Goal: Task Accomplishment & Management: Use online tool/utility

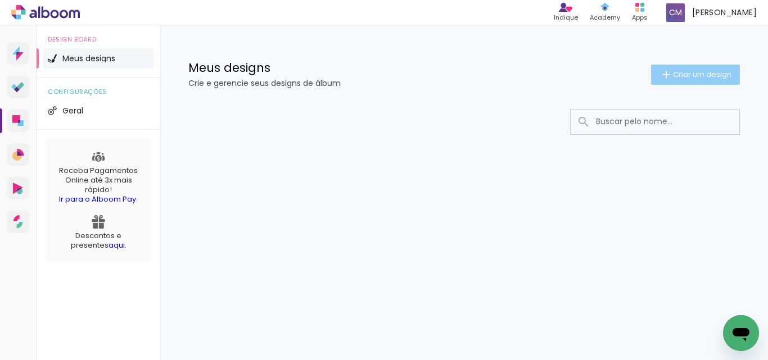
click at [710, 83] on paper-button "Criar um design" at bounding box center [695, 75] width 89 height 20
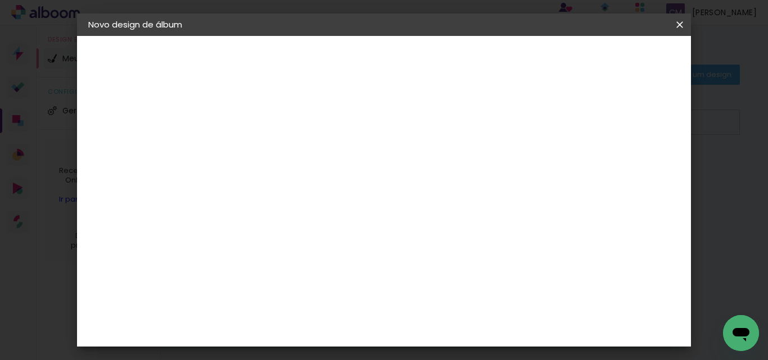
click at [272, 158] on input at bounding box center [272, 150] width 0 height 17
type input "[PERSON_NAME]"
type paper-input "[PERSON_NAME]"
click at [0, 0] on slot "Avançar" at bounding box center [0, 0] width 0 height 0
click at [357, 182] on iron-icon at bounding box center [352, 179] width 9 height 9
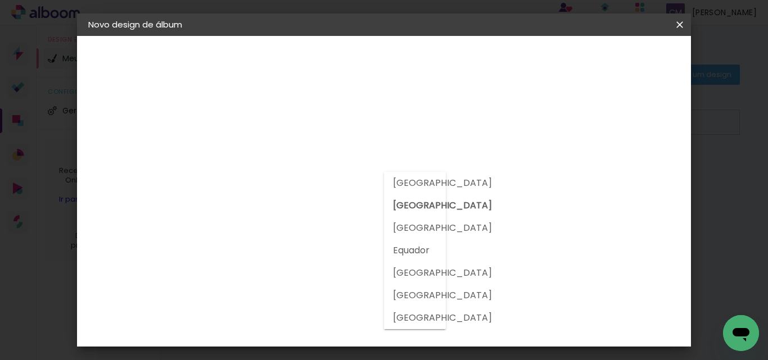
click at [431, 201] on div at bounding box center [415, 250] width 62 height 157
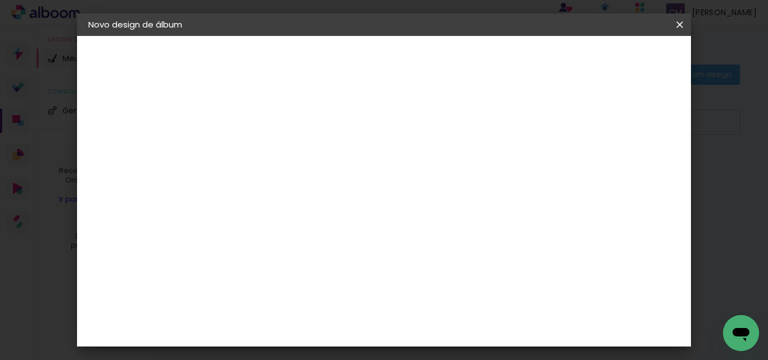
click at [304, 218] on input at bounding box center [301, 214] width 114 height 14
click at [0, 0] on slot "Tamanho Livre" at bounding box center [0, 0] width 0 height 0
click at [482, 161] on paper-item "Tamanho Livre" at bounding box center [428, 171] width 108 height 25
drag, startPoint x: 535, startPoint y: 177, endPoint x: 504, endPoint y: 173, distance: 31.8
click at [0, 0] on slot "Tamanho Livre" at bounding box center [0, 0] width 0 height 0
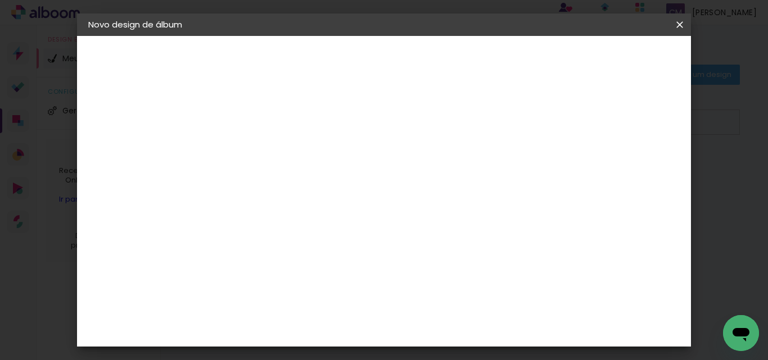
click at [0, 0] on slot "Avançar" at bounding box center [0, 0] width 0 height 0
click at [140, 136] on div "Tamanho livre" at bounding box center [131, 139] width 39 height 16
click at [482, 164] on paper-item "Tamanho Livre" at bounding box center [428, 171] width 108 height 25
drag, startPoint x: 498, startPoint y: 164, endPoint x: 471, endPoint y: 174, distance: 28.5
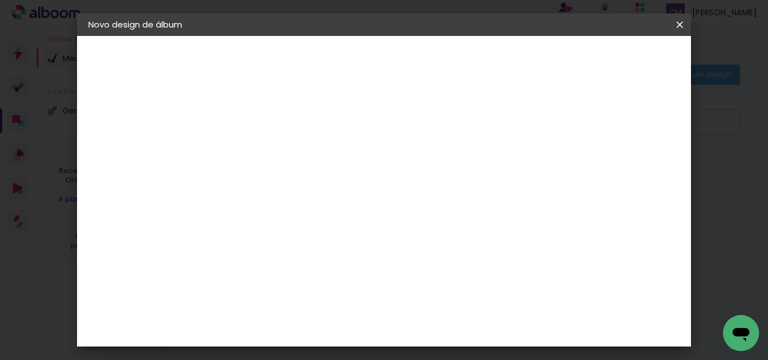
click at [394, 174] on iron-icon at bounding box center [386, 170] width 13 height 13
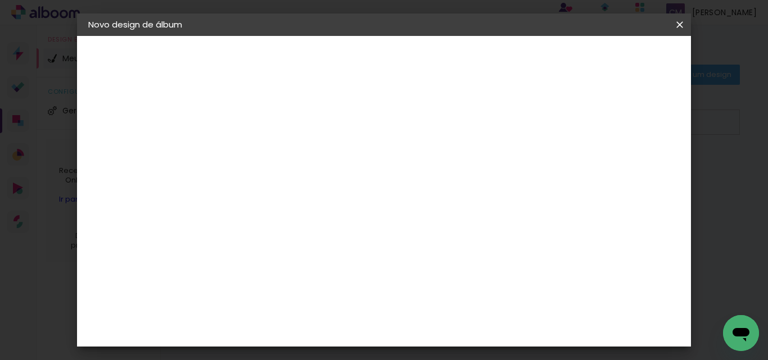
click at [0, 0] on slot "Voltar" at bounding box center [0, 0] width 0 height 0
click at [387, 64] on paper-button "Avançar" at bounding box center [359, 59] width 55 height 19
drag, startPoint x: 131, startPoint y: 197, endPoint x: 133, endPoint y: 191, distance: 6.1
click at [131, 196] on div "3. Revisão" at bounding box center [149, 195] width 123 height 13
click at [482, 59] on div "Voltar Avançar" at bounding box center [427, 59] width 112 height 19
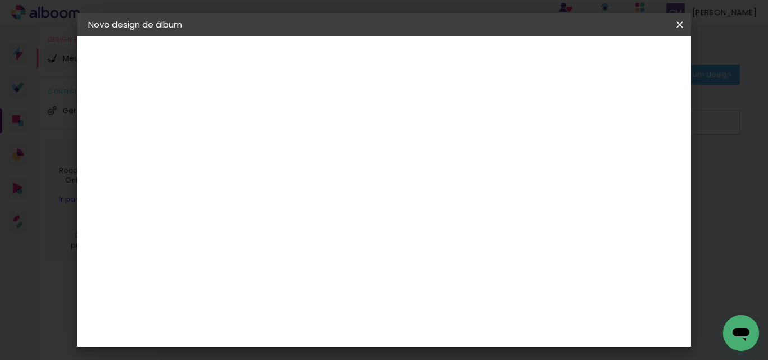
click at [133, 138] on iron-pages "Fornecedor Escolhendo fornecedor..." at bounding box center [149, 139] width 123 height 22
click at [132, 117] on div "2. Especificações" at bounding box center [149, 115] width 123 height 13
click at [499, 50] on header "Fornecedor Escolha um fornecedor ou avance com o tamanho livre. Voltar Avançar" at bounding box center [361, 69] width 276 height 67
click at [422, 52] on paper-button "Voltar" at bounding box center [399, 59] width 46 height 19
click at [135, 86] on iron-pages "Preenchendo título... Andreza" at bounding box center [149, 83] width 123 height 22
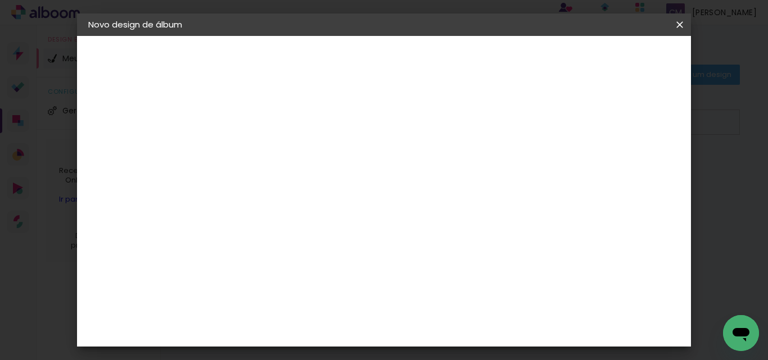
click at [138, 110] on div "2. Especificações" at bounding box center [149, 115] width 123 height 13
click at [127, 201] on div "3. Revisão" at bounding box center [149, 195] width 123 height 13
click at [387, 66] on paper-button "Avançar" at bounding box center [359, 59] width 55 height 19
click at [332, 179] on input "[GEOGRAPHIC_DATA]" at bounding box center [296, 180] width 105 height 14
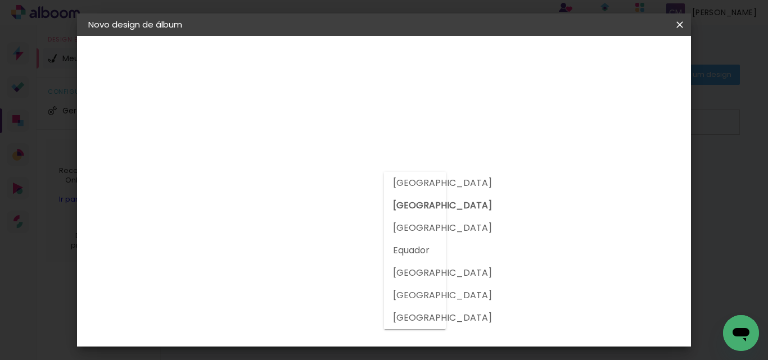
click at [482, 179] on paper-item "Tamanho Livre" at bounding box center [428, 171] width 108 height 25
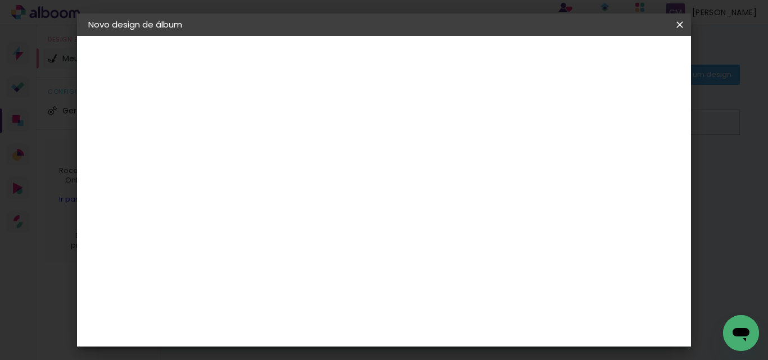
click at [0, 0] on slot "Tamanho Livre" at bounding box center [0, 0] width 0 height 0
drag, startPoint x: 525, startPoint y: 173, endPoint x: 488, endPoint y: 174, distance: 37.1
click at [0, 0] on slot "Tamanho Livre" at bounding box center [0, 0] width 0 height 0
click at [482, 162] on paper-item "Tamanho Livre" at bounding box center [428, 171] width 108 height 25
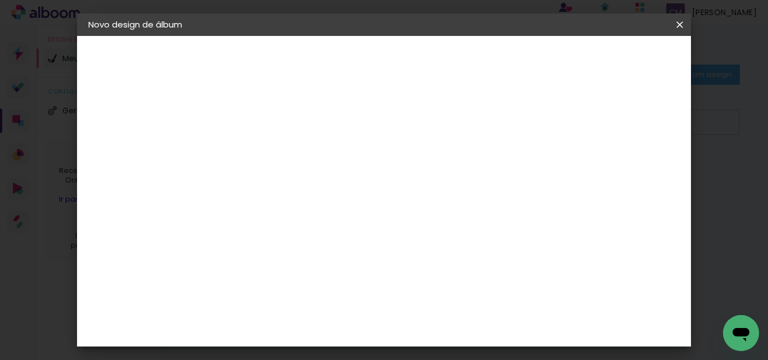
click at [482, 65] on paper-button "Avançar" at bounding box center [454, 59] width 55 height 19
drag, startPoint x: 344, startPoint y: 243, endPoint x: 364, endPoint y: 172, distance: 73.7
click at [364, 172] on div "30 cm cm cm mm A maioria das encadernadoras sugere 5mm de sangria." at bounding box center [430, 131] width 414 height 90
click at [364, 172] on span "30" at bounding box center [365, 176] width 19 height 17
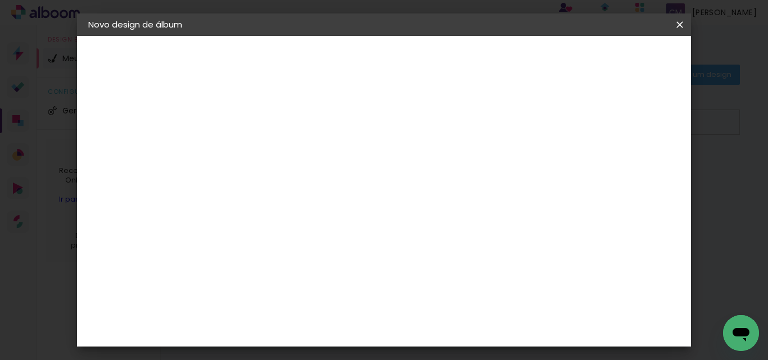
click at [151, 136] on div "Tamanho livre" at bounding box center [131, 139] width 39 height 16
click at [0, 0] on slot "Tamanho Livre" at bounding box center [0, 0] width 0 height 0
drag, startPoint x: 527, startPoint y: 168, endPoint x: 499, endPoint y: 173, distance: 28.6
click at [0, 0] on slot "Tamanho Livre" at bounding box center [0, 0] width 0 height 0
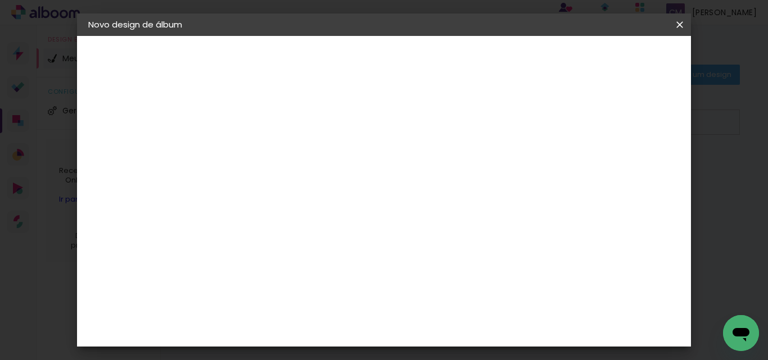
click at [731, 329] on icon "Abrir janela de mensagens" at bounding box center [741, 333] width 20 height 20
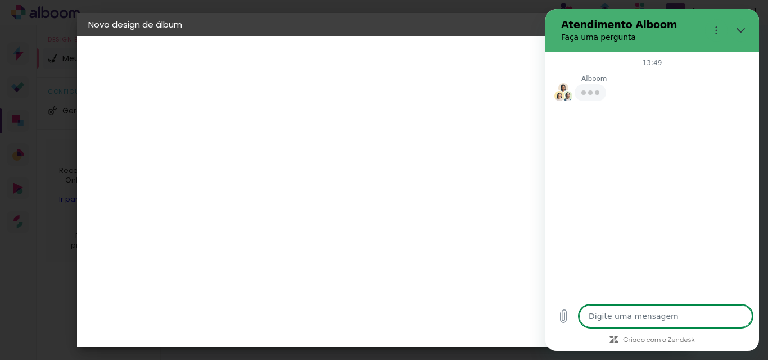
type textarea "x"
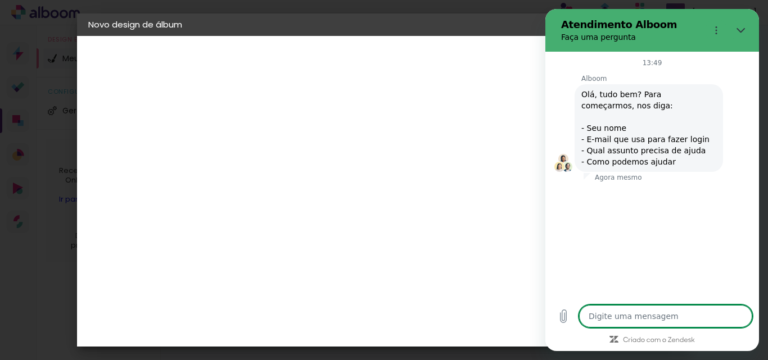
type textarea "b"
type textarea "x"
type textarea "b"
type textarea "x"
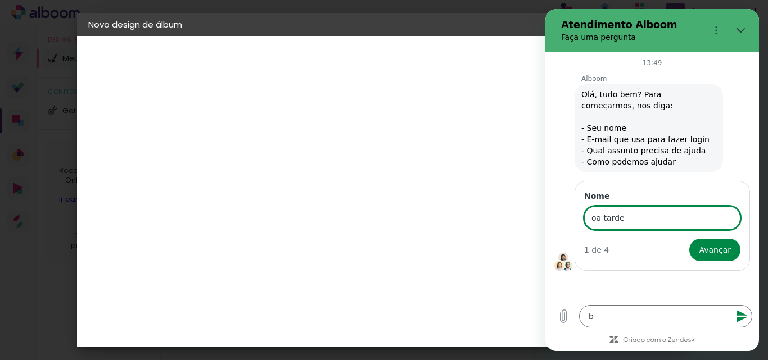
type input "oa tarde"
click at [689, 239] on button "Avançar" at bounding box center [714, 250] width 51 height 22
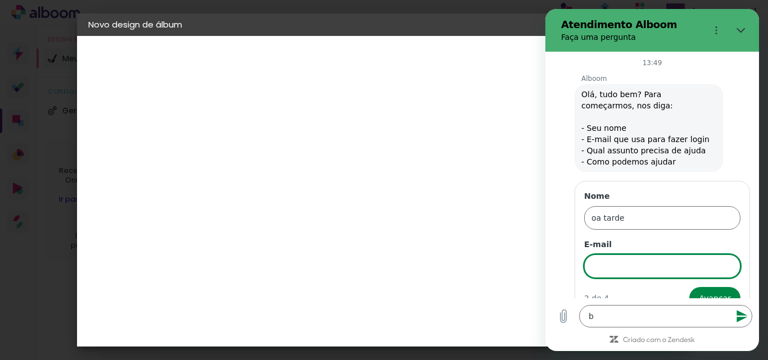
scroll to position [21, 0]
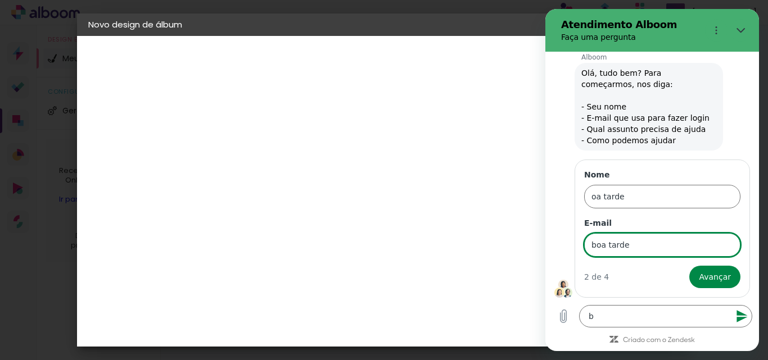
type input "boa tarde"
click at [689, 266] on button "Avançar" at bounding box center [714, 277] width 51 height 22
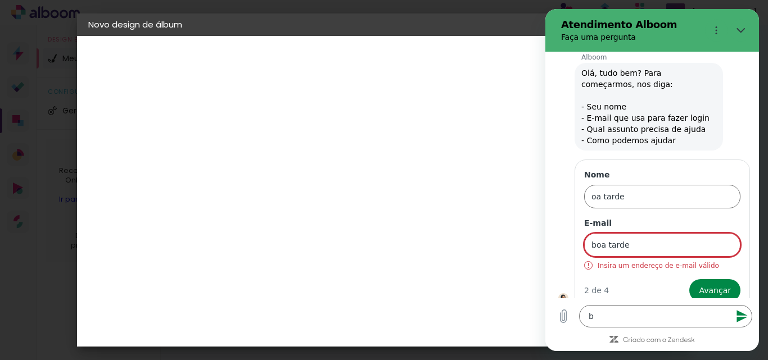
scroll to position [35, 0]
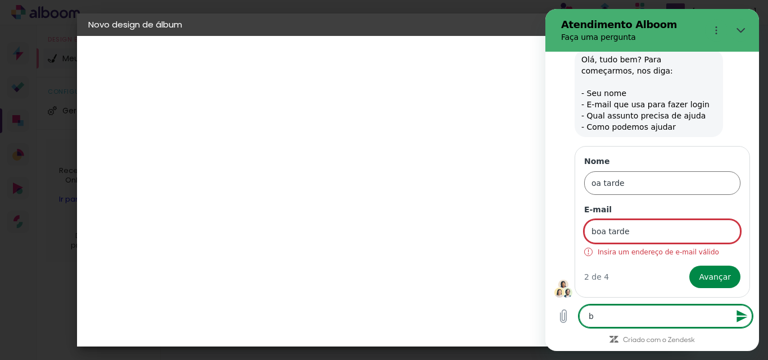
click at [672, 317] on textarea "b" at bounding box center [665, 316] width 173 height 22
drag, startPoint x: 609, startPoint y: 324, endPoint x: 562, endPoint y: 319, distance: 46.9
click at [562, 319] on div "Digite uma mensagem b x" at bounding box center [652, 317] width 214 height 36
type textarea "x"
click at [712, 275] on span "Avançar" at bounding box center [715, 276] width 32 height 13
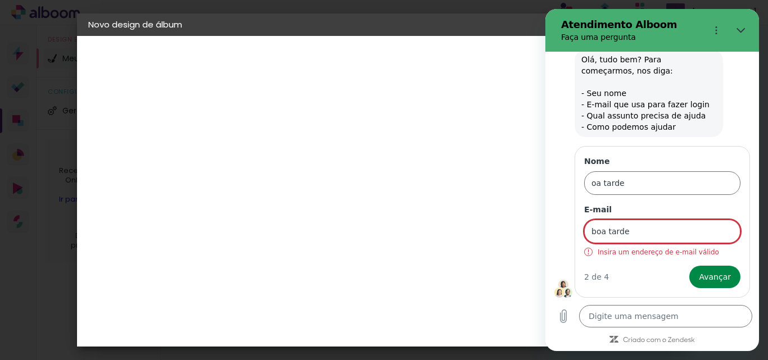
scroll to position [0, 0]
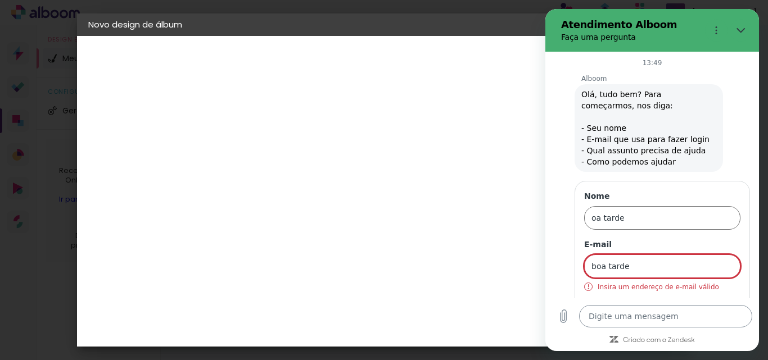
click at [692, 324] on textarea at bounding box center [665, 316] width 173 height 22
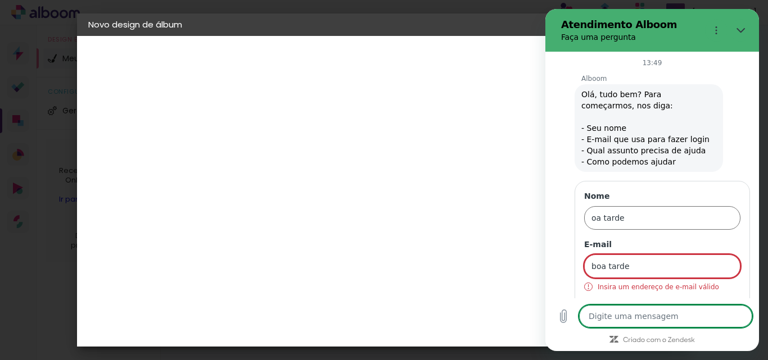
type textarea "C"
type textarea "x"
type textarea "Cr"
type textarea "x"
type textarea "Cri"
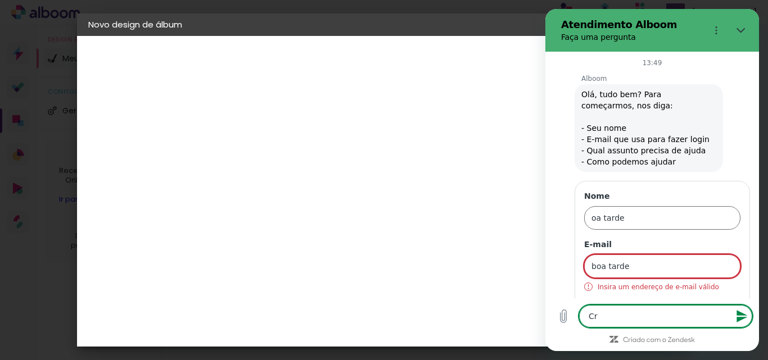
type textarea "x"
type textarea "Cris"
type textarea "x"
type textarea "Crist"
type textarea "x"
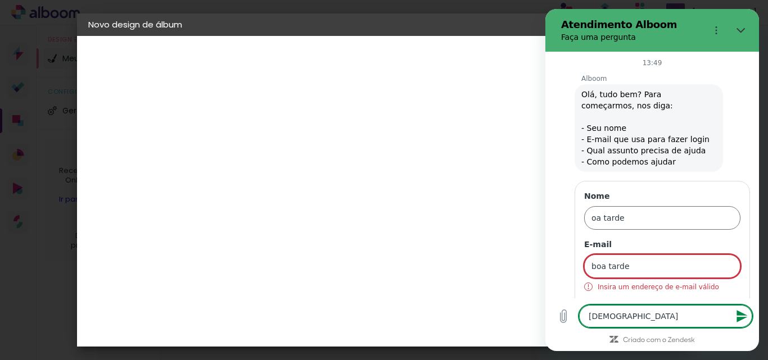
type textarea "Cristi"
type textarea "x"
type textarea "Cristia"
type textarea "x"
type textarea "Cristian"
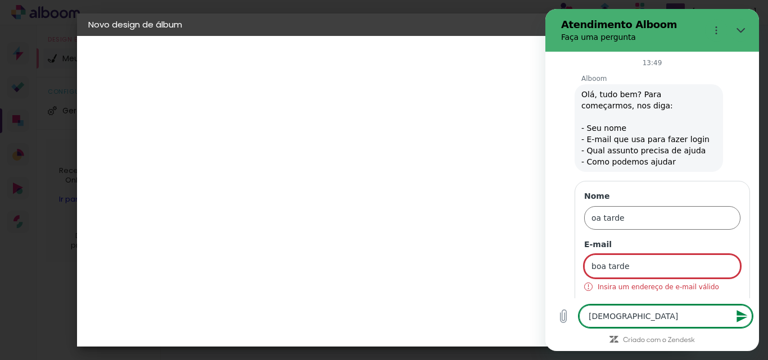
type textarea "x"
type textarea "Cristia"
type textarea "x"
type textarea "Cristi"
type textarea "x"
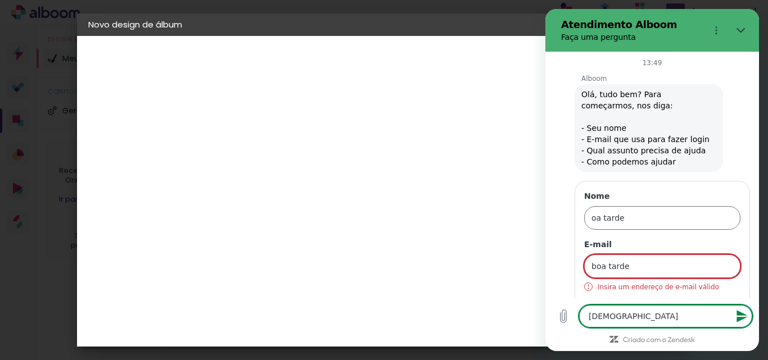
type textarea "Cristin"
type textarea "x"
type textarea "[PERSON_NAME]"
type textarea "x"
type textarea "[PERSON_NAME]"
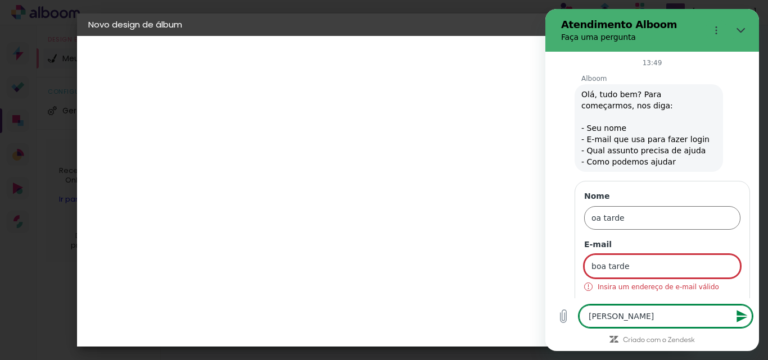
type textarea "x"
type textarea "Cristina M"
type textarea "x"
type textarea "Cristina Mo"
type textarea "x"
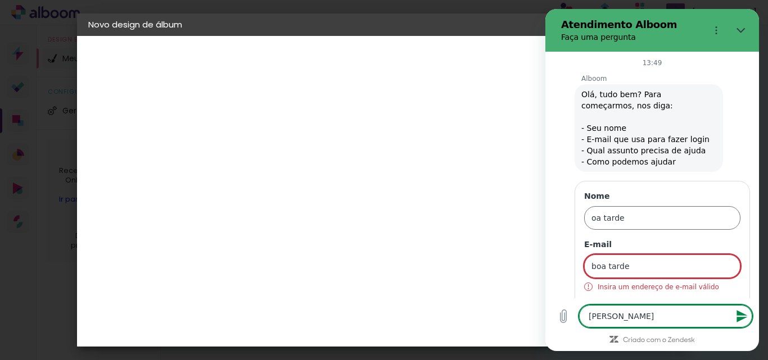
type textarea "Cristina Mor"
type textarea "x"
type textarea "Cristina More"
type textarea "x"
type textarea "Cristina Morei"
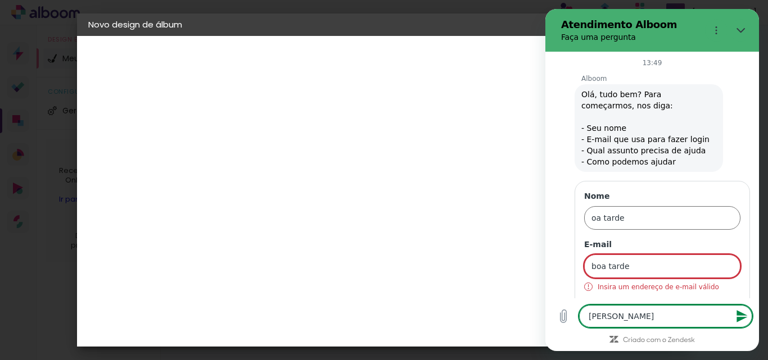
type textarea "x"
type textarea "Cristina Moreir"
type textarea "x"
type textarea "[PERSON_NAME]"
type textarea "x"
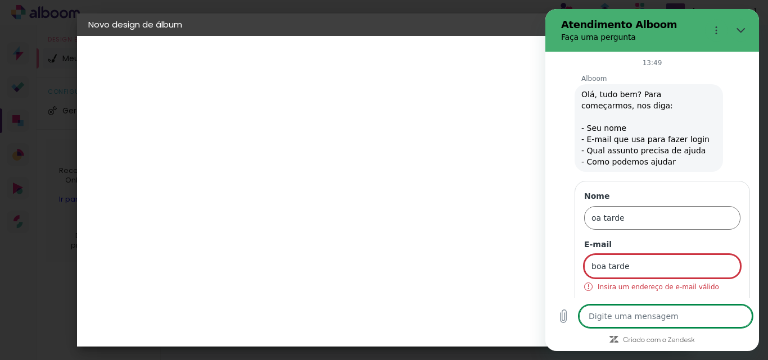
type textarea "x"
type textarea "c"
type textarea "x"
type textarea "cr"
type textarea "x"
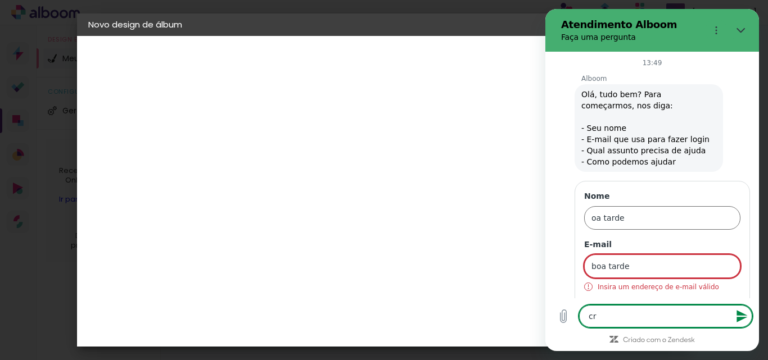
type textarea "cri"
type textarea "x"
type textarea "cris"
type textarea "x"
type textarea "crisi"
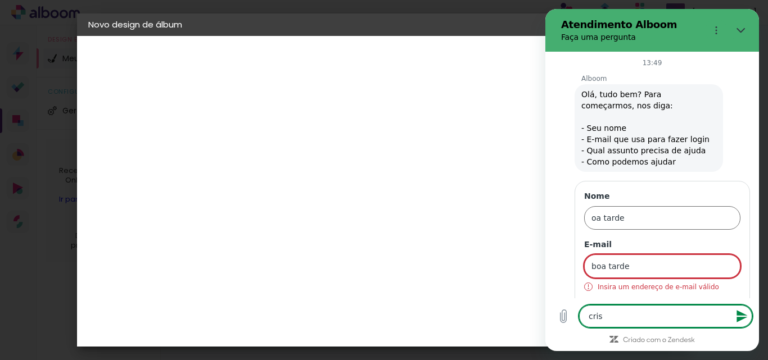
type textarea "x"
type textarea "cris"
type textarea "x"
type textarea "crist"
type textarea "x"
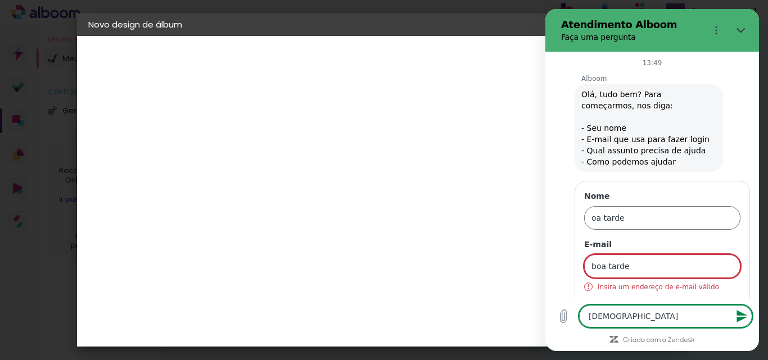
type textarea "cristi"
type textarea "x"
type textarea "cristib"
type textarea "x"
type textarea "cristib"
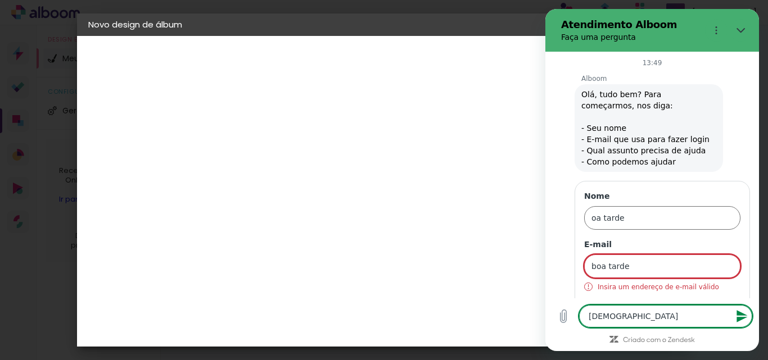
type textarea "x"
type textarea "cristi"
type textarea "x"
type textarea "cristin"
type textarea "x"
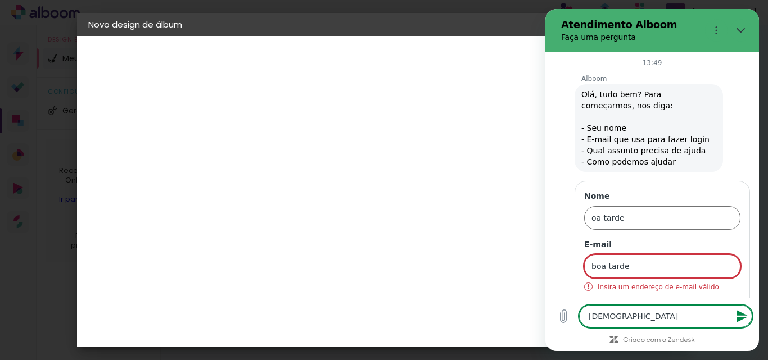
type textarea "cristina"
type textarea "x"
type textarea "cristinam"
type textarea "x"
type textarea "cristinamo"
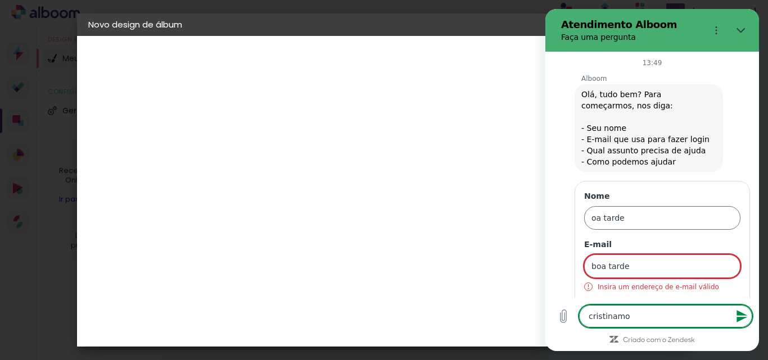
type textarea "x"
type textarea "cristinamor"
type textarea "x"
type textarea "cristinamore"
type textarea "x"
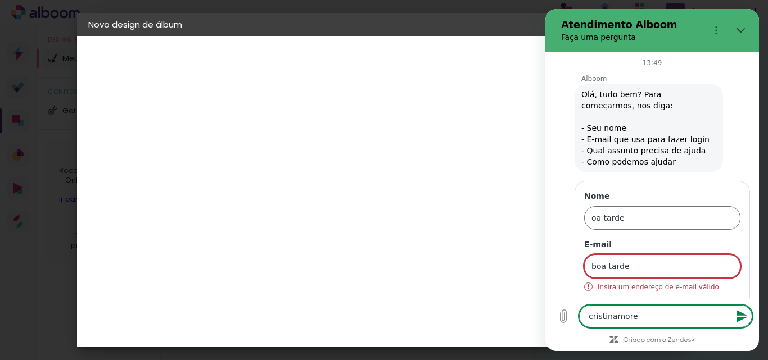
type textarea "cristinamorei"
type textarea "x"
type textarea "cristinamoreir"
type textarea "x"
type textarea "cristinamoreira"
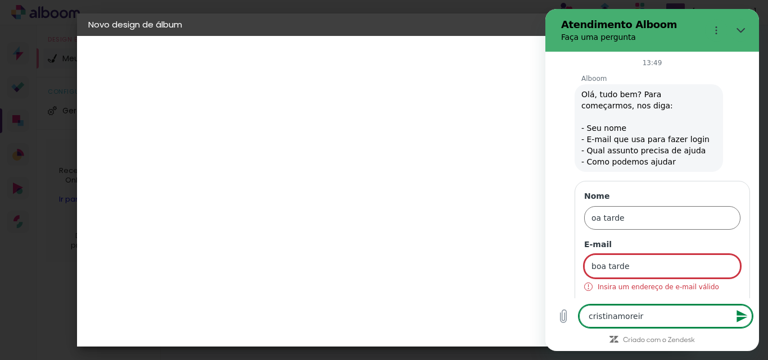
type textarea "x"
type textarea "cristinamoreiras"
type textarea "x"
type textarea "cristinamoreirast"
type textarea "x"
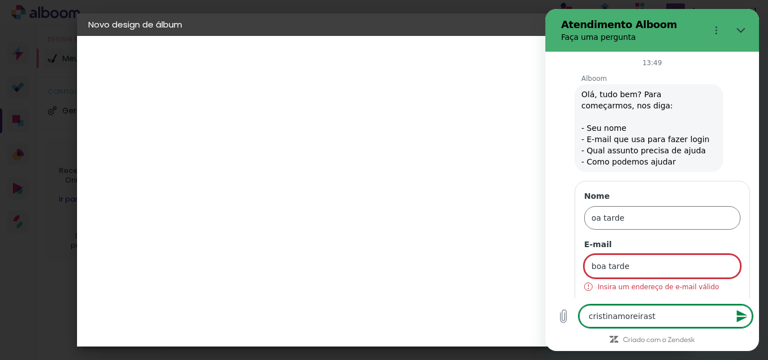
type textarea "cristinamoreirastu"
type textarea "x"
type textarea "cristinamoreirastud"
type textarea "x"
type textarea "cristinamoreirastudi"
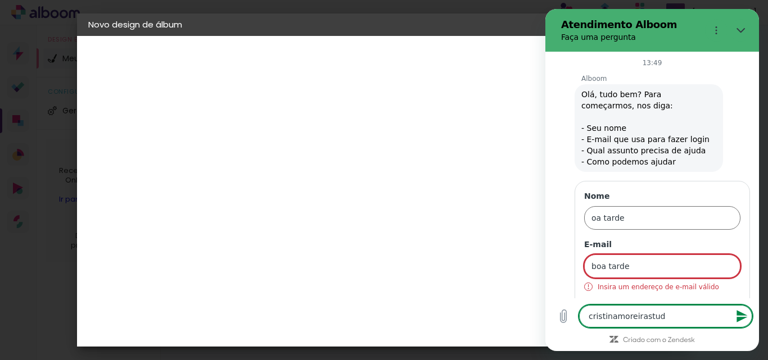
type textarea "x"
type textarea "cristinamoreirastudio"
type textarea "x"
type textarea "cristinamoreirastudio@"
type textarea "x"
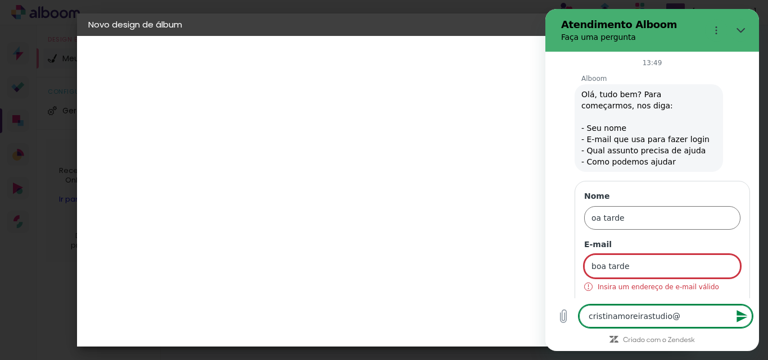
type textarea "cristinamoreirastudio@g"
type textarea "x"
type textarea "cristinamoreirastudio@gm"
type textarea "x"
type textarea "cristinamoreirastudio@gma"
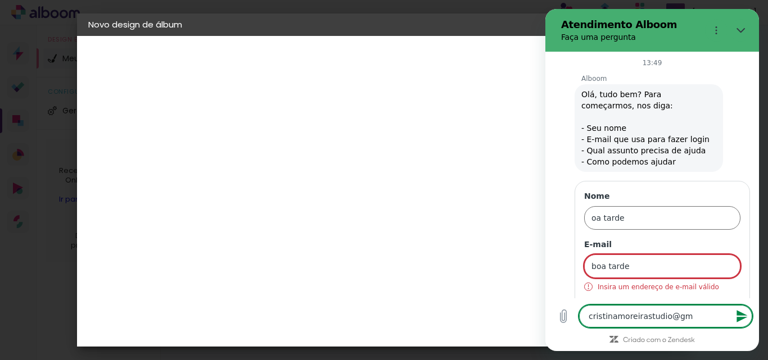
type textarea "x"
type textarea "cristinamoreirastudio@gmai"
type textarea "x"
type textarea "cristinamoreirastudio@gmail"
type textarea "x"
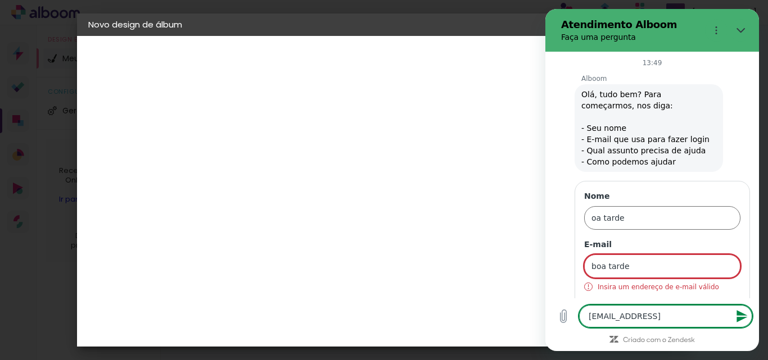
type textarea "cristinamoreirastudio@gmail."
type textarea "x"
type textarea "cristinamoreirastudio@gmail.c"
type textarea "x"
type textarea "cristinamoreirastudio@gmail.co"
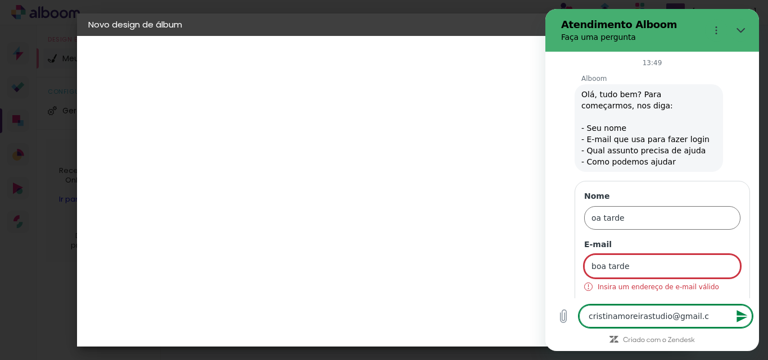
type textarea "x"
type textarea "[EMAIL_ADDRESS][DOMAIN_NAME]"
type textarea "x"
type textarea "[EMAIL_ADDRESS][DOMAIN_NAME]"
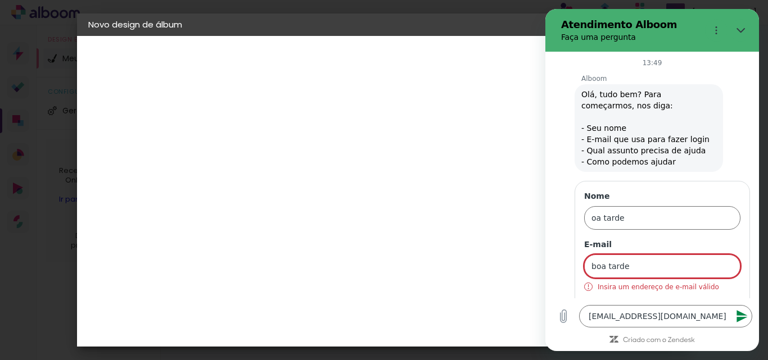
click at [739, 314] on icon "Enviar mensagem" at bounding box center [742, 316] width 11 height 12
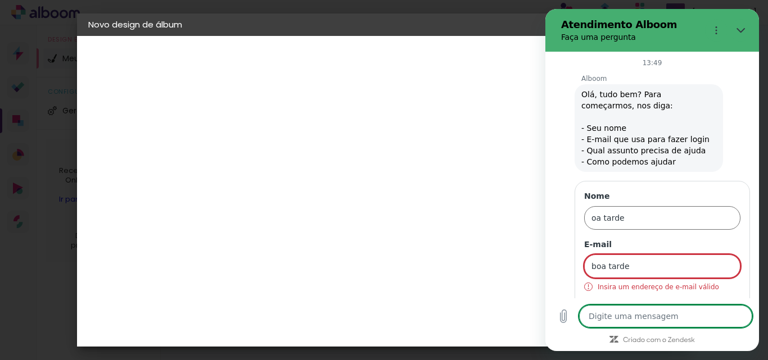
type textarea "x"
click at [669, 321] on textarea at bounding box center [665, 316] width 173 height 22
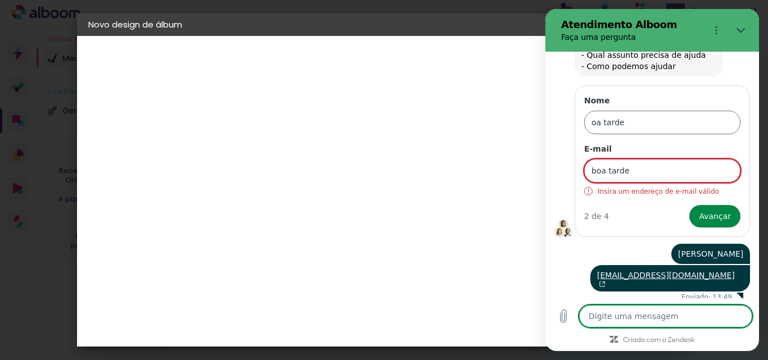
click at [658, 318] on textarea at bounding box center [665, 316] width 173 height 22
type textarea "p"
type textarea "x"
type textarea "pr"
type textarea "x"
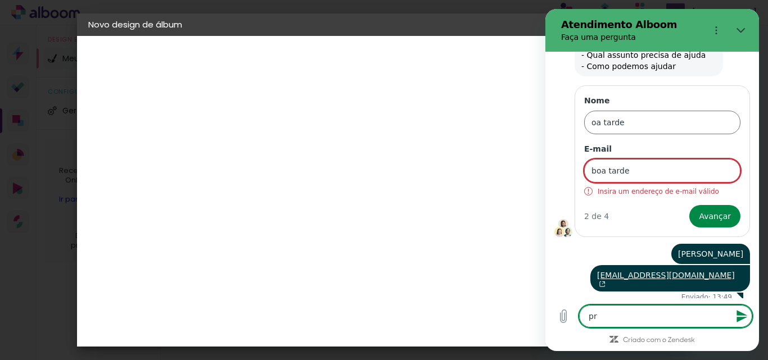
type textarea "pre"
type textarea "x"
type textarea "prec"
type textarea "x"
type textarea "preci"
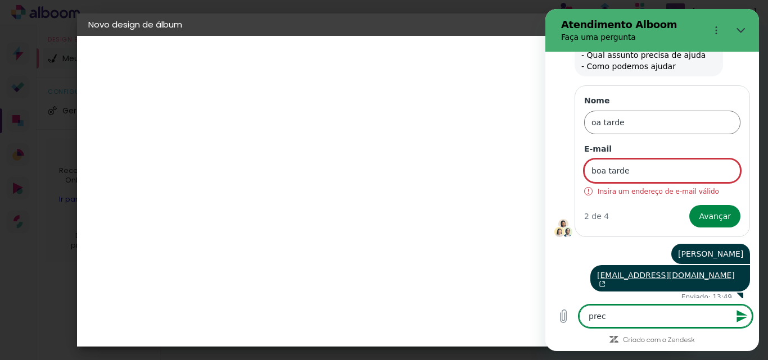
type textarea "x"
type textarea "precis"
type textarea "x"
type textarea "preciso"
type textarea "x"
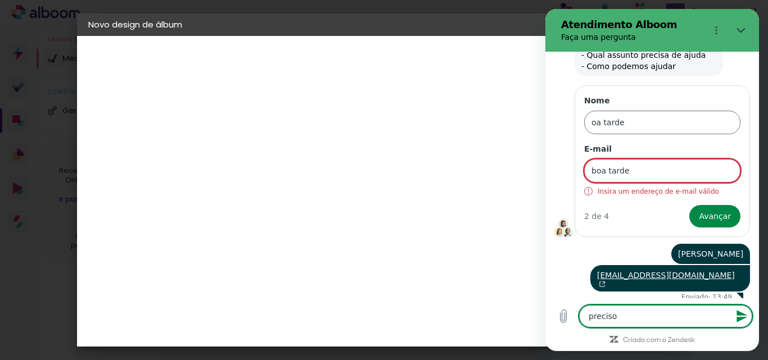
type textarea "preciso"
type textarea "x"
type textarea "preciso d"
type textarea "x"
type textarea "preciso de"
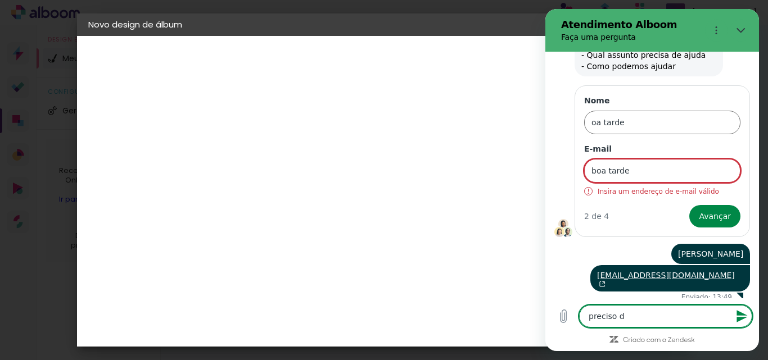
type textarea "x"
type textarea "preciso de"
type textarea "x"
type textarea "preciso de a"
type textarea "x"
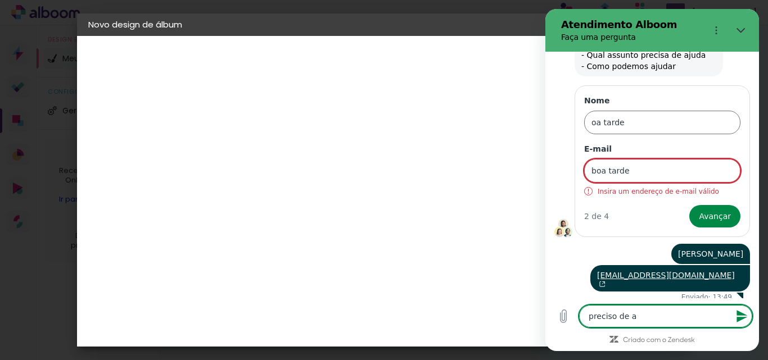
type textarea "preciso de aj"
type textarea "x"
type textarea "preciso de aju"
type textarea "x"
type textarea "preciso de ajud"
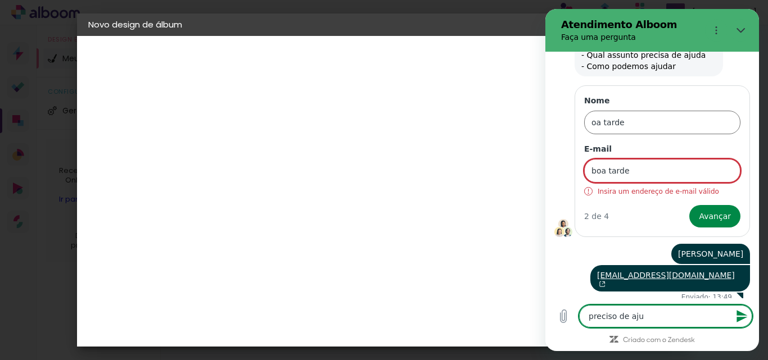
type textarea "x"
type textarea "preciso de ajuda"
type textarea "x"
type textarea "preciso de ajudar"
type textarea "x"
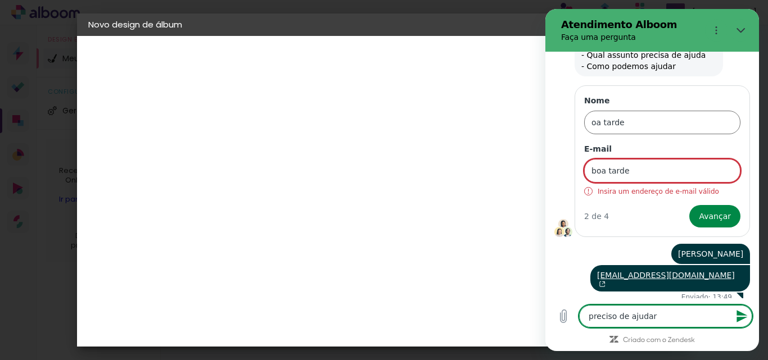
type textarea "preciso de ajudar"
type textarea "x"
type textarea "preciso de ajudar"
type textarea "x"
type textarea "preciso de ajuda"
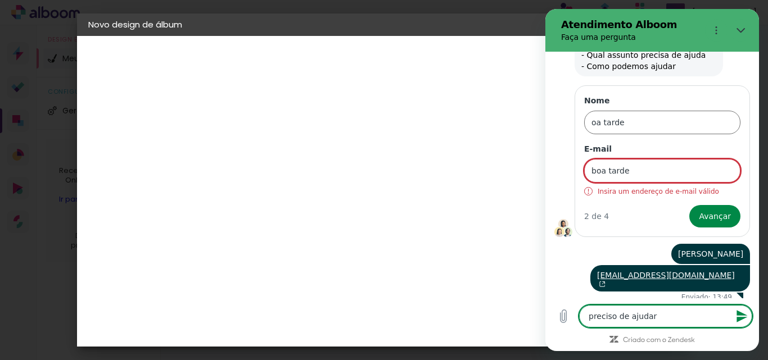
type textarea "x"
type textarea "preciso de ajuda"
type textarea "x"
type textarea "preciso de ajuda p"
type textarea "x"
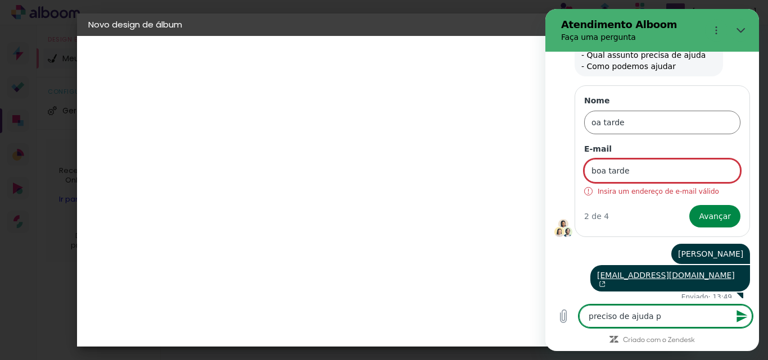
type textarea "preciso de ajuda pa"
type textarea "x"
type textarea "preciso de ajuda par"
type textarea "x"
type textarea "preciso de ajuda para"
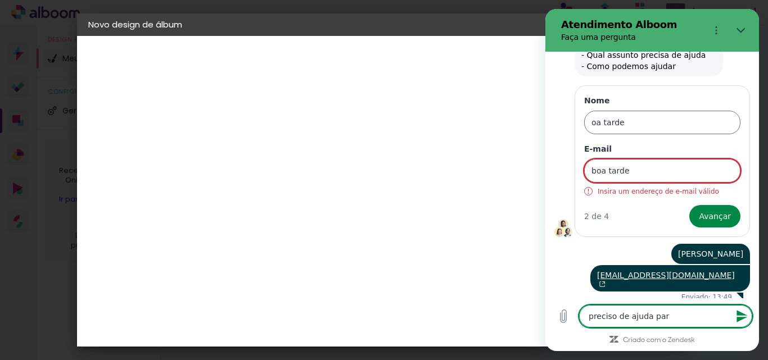
type textarea "x"
type textarea "preciso de ajuda para"
type textarea "x"
type textarea "preciso de ajuda para d"
type textarea "x"
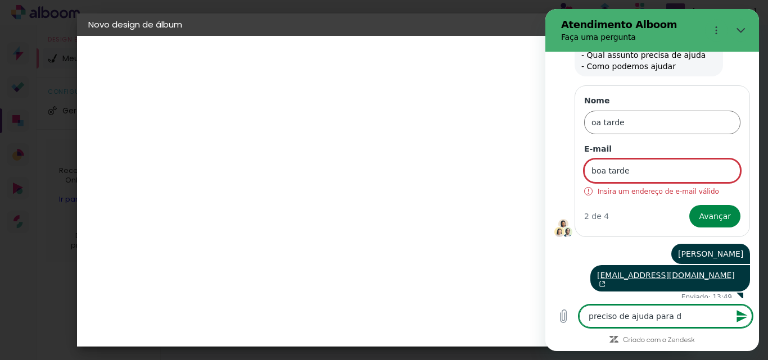
type textarea "preciso de ajuda para di"
type textarea "x"
type textarea "preciso de ajuda para dia"
type textarea "x"
type textarea "preciso de ajuda para diag"
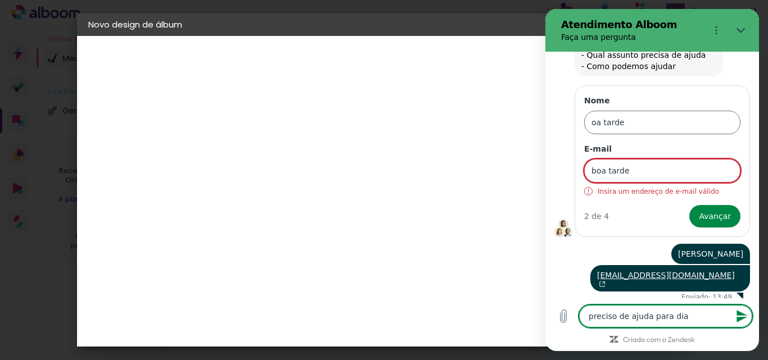
type textarea "x"
type textarea "preciso de ajuda para diagr"
type textarea "x"
type textarea "preciso de ajuda para diagra"
type textarea "x"
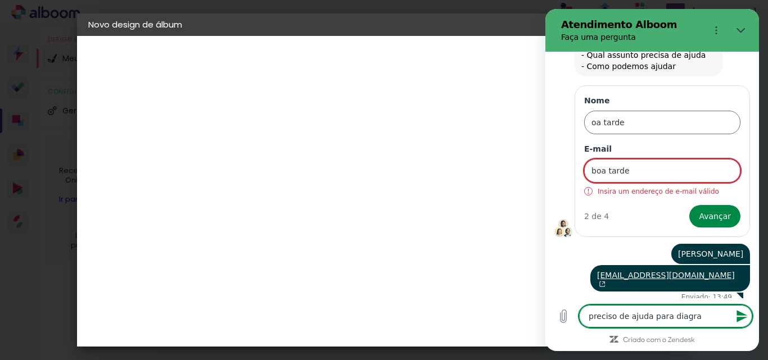
type textarea "preciso de ajuda para diagram"
type textarea "x"
type textarea "preciso de ajuda para diagrama"
type textarea "x"
type textarea "preciso de ajuda para diagramar"
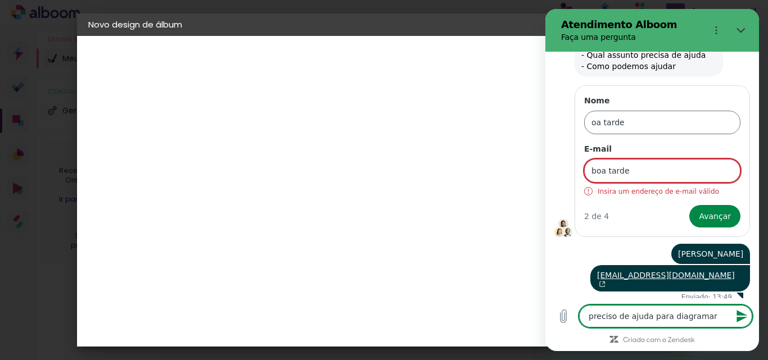
type textarea "x"
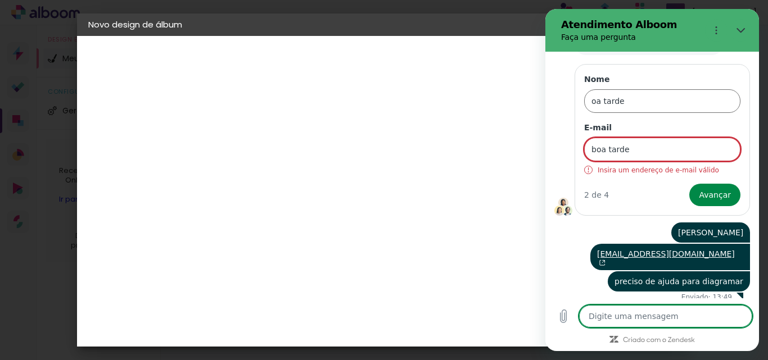
scroll to position [225, 0]
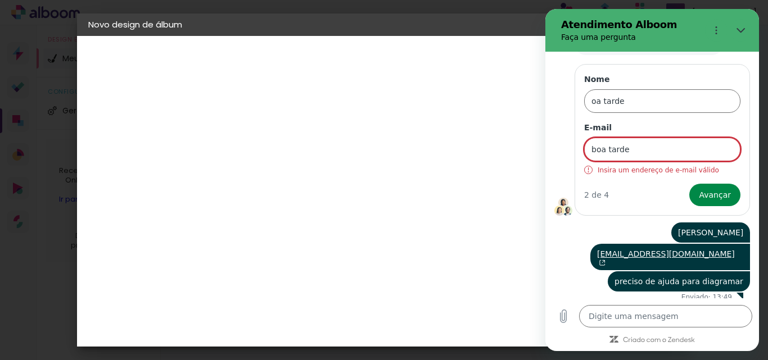
click at [499, 39] on header "Fornecedor Escolha um fornecedor ou avance com o tamanho livre. Voltar Avançar" at bounding box center [361, 69] width 276 height 67
drag, startPoint x: 744, startPoint y: 25, endPoint x: 1291, endPoint y: 34, distance: 547.2
click at [744, 25] on button "Fechar" at bounding box center [741, 30] width 22 height 22
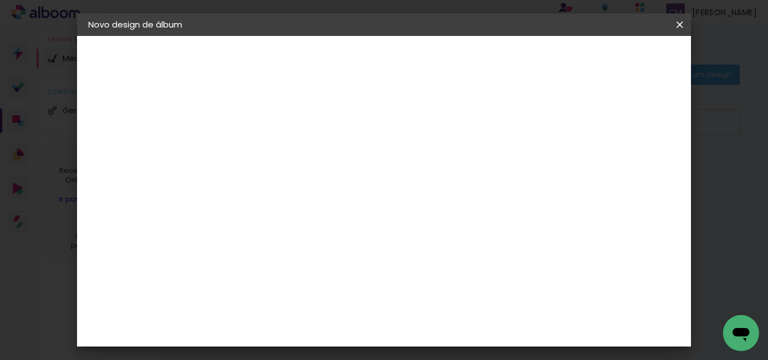
click at [0, 0] on slot "Avançar" at bounding box center [0, 0] width 0 height 0
drag, startPoint x: 369, startPoint y: 170, endPoint x: 333, endPoint y: 171, distance: 36.6
click at [333, 171] on div "30 cm" at bounding box center [372, 176] width 162 height 28
click at [142, 173] on div "3. Revisão" at bounding box center [149, 170] width 123 height 13
click at [150, 142] on div "Tamanho livre" at bounding box center [131, 139] width 39 height 16
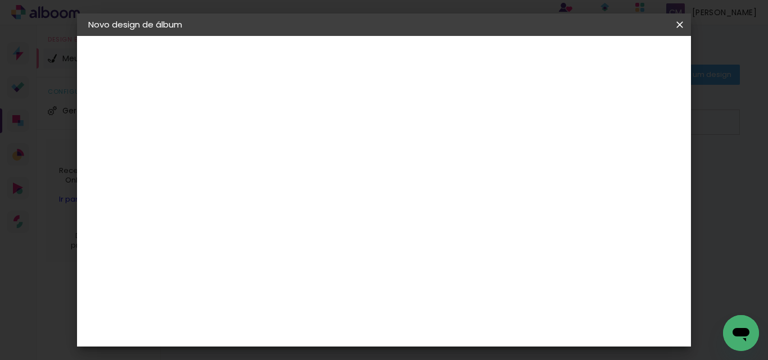
drag, startPoint x: 150, startPoint y: 142, endPoint x: 124, endPoint y: 240, distance: 100.7
click at [124, 70] on div "1. Informações Preenchendo título... Andreza 2. Especificações Fornecedor Escol…" at bounding box center [150, 53] width 146 height 34
click at [120, 110] on div "2. Especificações" at bounding box center [149, 115] width 123 height 13
click at [115, 116] on div "2. Especificações" at bounding box center [149, 115] width 123 height 13
click at [422, 53] on paper-button "Voltar" at bounding box center [399, 59] width 46 height 19
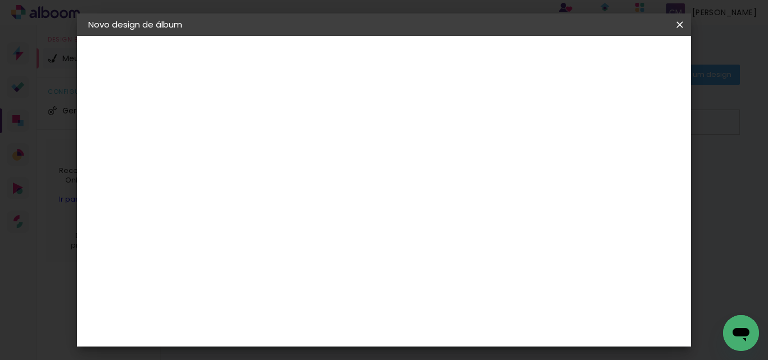
drag, startPoint x: 102, startPoint y: 52, endPoint x: 119, endPoint y: 46, distance: 17.4
click at [102, 52] on div "1. Informações Preenchendo título... Andreza 2. Especificações Fornecedor Escol…" at bounding box center [150, 53] width 146 height 34
click at [681, 22] on iron-icon at bounding box center [679, 24] width 13 height 11
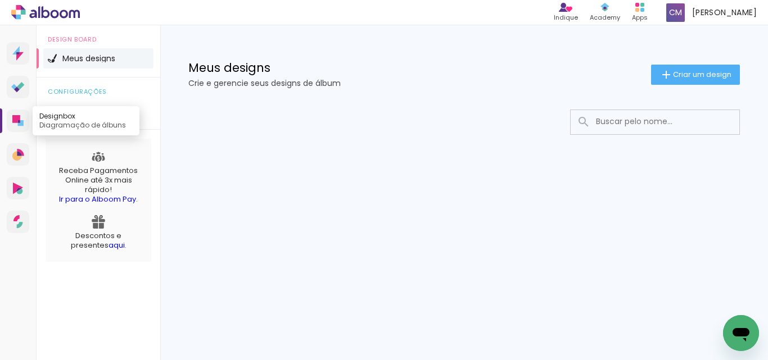
click at [15, 119] on icon at bounding box center [16, 119] width 8 height 8
click at [66, 114] on span "Geral" at bounding box center [72, 111] width 21 height 8
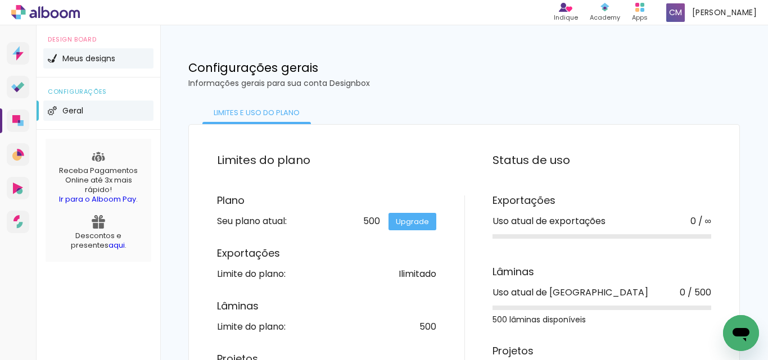
click at [78, 58] on span "Meus designs" at bounding box center [88, 59] width 53 height 8
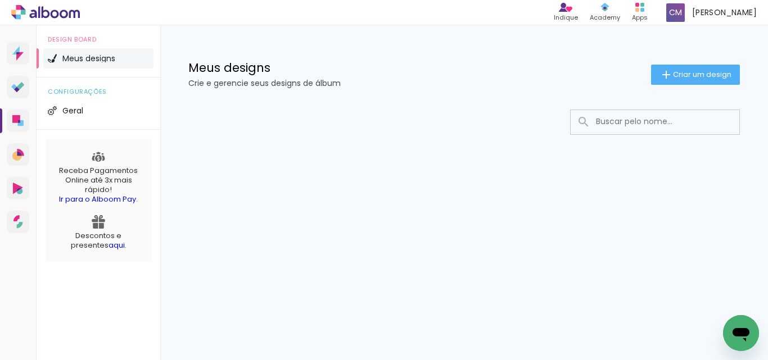
click at [630, 116] on input at bounding box center [670, 121] width 160 height 23
click at [577, 120] on iron-icon at bounding box center [583, 121] width 13 height 13
click at [601, 119] on input "andreza" at bounding box center [660, 121] width 141 height 23
click at [705, 76] on span "Criar um design" at bounding box center [702, 74] width 58 height 7
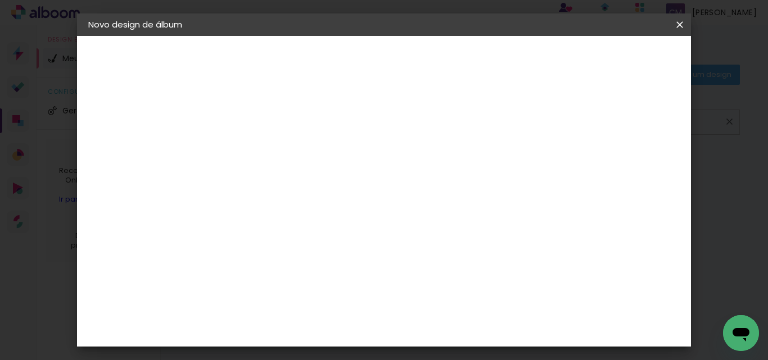
click at [272, 146] on input at bounding box center [272, 150] width 0 height 17
click at [387, 63] on paper-button "Avançar" at bounding box center [359, 59] width 55 height 19
click at [482, 139] on h3 "Avançado" at bounding box center [428, 138] width 108 height 12
drag, startPoint x: 505, startPoint y: 175, endPoint x: 498, endPoint y: 173, distance: 7.6
click at [0, 0] on slot "Tamanho Livre" at bounding box center [0, 0] width 0 height 0
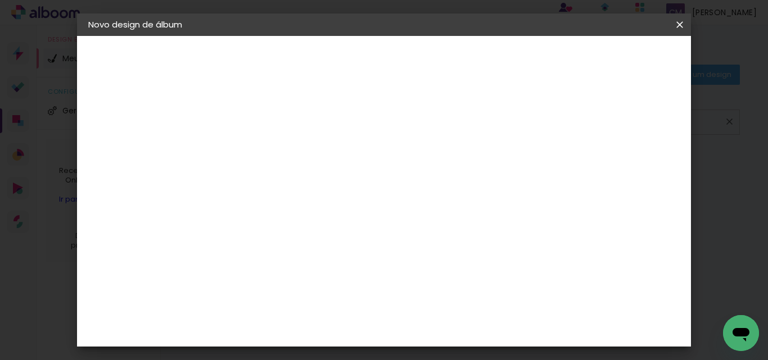
click at [0, 0] on slot "Tamanho Livre" at bounding box center [0, 0] width 0 height 0
click at [394, 166] on iron-icon at bounding box center [386, 170] width 13 height 13
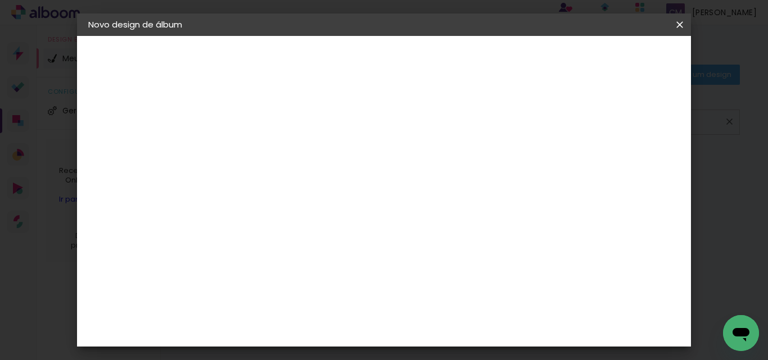
click at [394, 166] on iron-icon at bounding box center [386, 170] width 13 height 13
click at [482, 171] on paper-item "Tamanho Livre" at bounding box center [428, 171] width 108 height 25
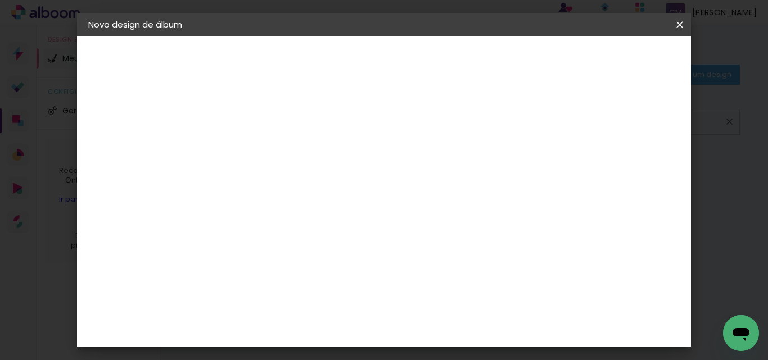
click at [482, 171] on paper-item "Tamanho Livre" at bounding box center [428, 171] width 108 height 25
drag, startPoint x: 573, startPoint y: 171, endPoint x: 519, endPoint y: 198, distance: 60.4
click at [482, 198] on div at bounding box center [428, 193] width 108 height 15
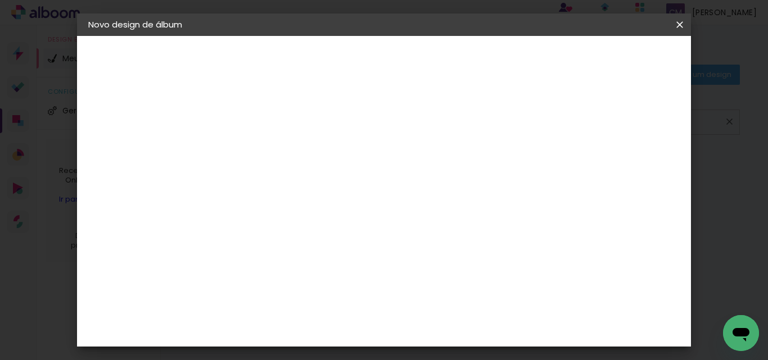
click at [0, 0] on slot "Avançar" at bounding box center [0, 0] width 0 height 0
click at [610, 62] on span "Iniciar design" at bounding box center [583, 60] width 51 height 8
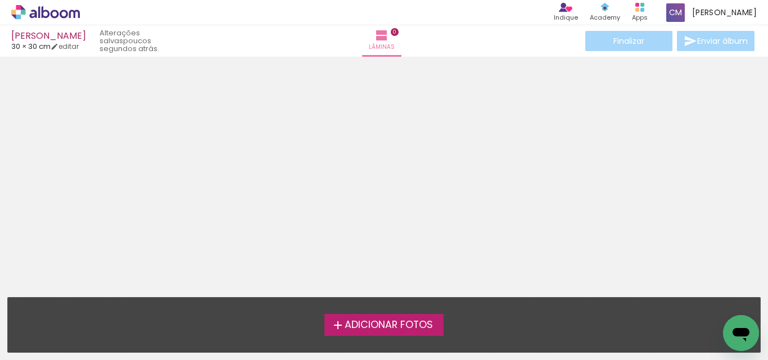
drag, startPoint x: 340, startPoint y: 6, endPoint x: 585, endPoint y: 114, distance: 268.1
click at [585, 114] on div at bounding box center [384, 173] width 768 height 225
click at [75, 46] on link "editar" at bounding box center [65, 47] width 28 height 10
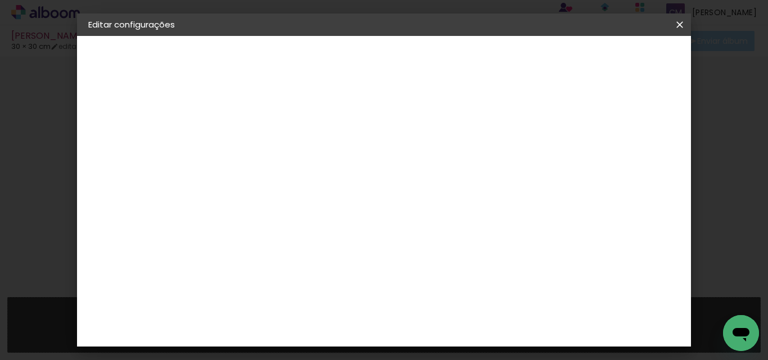
click at [410, 128] on div at bounding box center [405, 129] width 10 height 10
click at [341, 76] on p "Defina a largura, altura e sangria das lâminas." at bounding box center [290, 84] width 101 height 27
click at [344, 236] on div at bounding box center [314, 234] width 59 height 39
drag, startPoint x: 413, startPoint y: 171, endPoint x: 402, endPoint y: 174, distance: 11.6
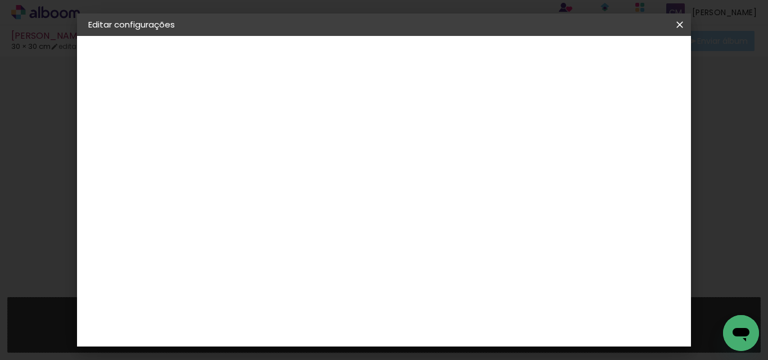
click at [412, 172] on span "cm" at bounding box center [416, 176] width 13 height 17
click at [400, 175] on span "30" at bounding box center [401, 176] width 19 height 17
drag, startPoint x: 400, startPoint y: 175, endPoint x: 389, endPoint y: 170, distance: 11.8
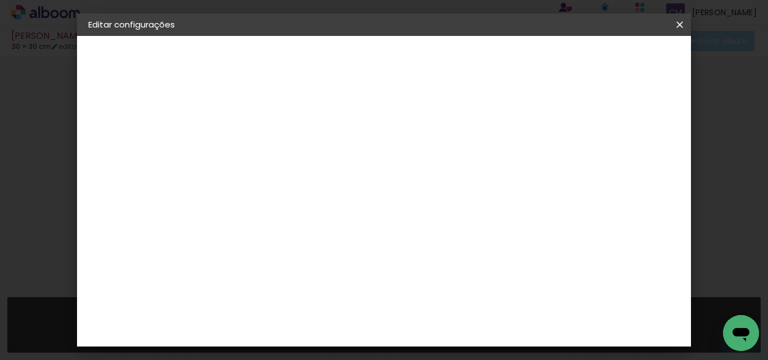
click at [389, 170] on div "30 cm" at bounding box center [408, 176] width 91 height 28
click at [151, 137] on div "Tamanho livre" at bounding box center [131, 139] width 39 height 16
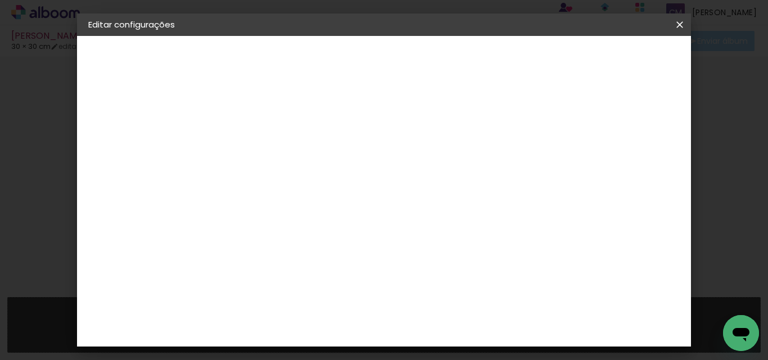
click at [0, 0] on slot "[PERSON_NAME]" at bounding box center [0, 0] width 0 height 0
click at [138, 55] on div "1. Informações" at bounding box center [149, 59] width 123 height 13
drag, startPoint x: 87, startPoint y: 115, endPoint x: 103, endPoint y: 119, distance: 17.2
click at [92, 70] on div "1. Informações Preenchendo título... Andreza 2. Especificações Fornecedor Escol…" at bounding box center [150, 53] width 146 height 34
click at [100, 142] on iron-pages "Fornecedor Escolhendo fornecedor..." at bounding box center [149, 139] width 123 height 22
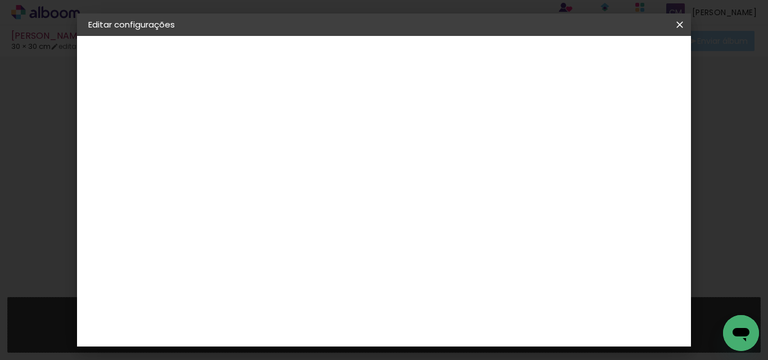
click at [127, 198] on div "3. Revisão" at bounding box center [149, 195] width 123 height 13
click at [89, 189] on iron-icon at bounding box center [94, 195] width 13 height 13
click at [0, 0] on slot "Avançar" at bounding box center [0, 0] width 0 height 0
click at [123, 166] on iron-pages "Modelo Escolhendo modelo... Tamanho livre" at bounding box center [149, 164] width 123 height 22
drag, startPoint x: 123, startPoint y: 165, endPoint x: 112, endPoint y: 166, distance: 10.7
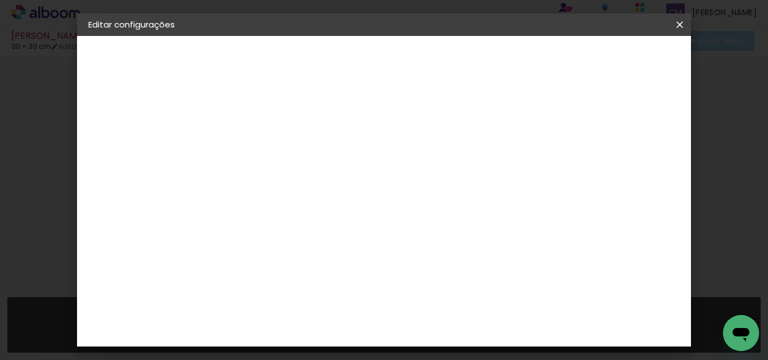
click at [112, 166] on iron-pages "Modelo Escolhendo modelo... Tamanho livre" at bounding box center [149, 164] width 123 height 22
click at [121, 192] on div "3. Revisão" at bounding box center [149, 195] width 123 height 13
click at [160, 117] on div "2. Especificações" at bounding box center [149, 115] width 123 height 13
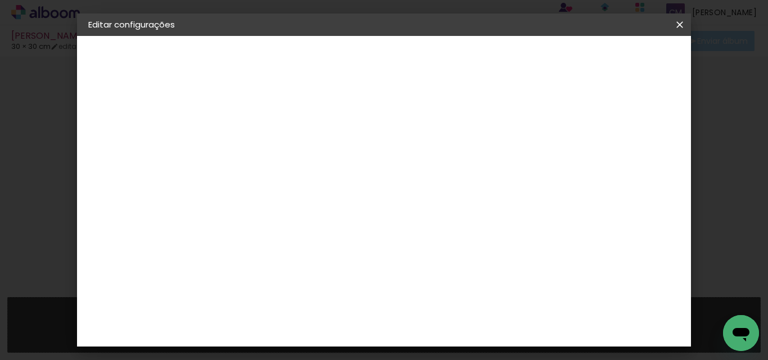
click at [160, 115] on div "2. Especificações" at bounding box center [149, 115] width 123 height 13
click at [288, 152] on input "[GEOGRAPHIC_DATA]" at bounding box center [296, 147] width 105 height 14
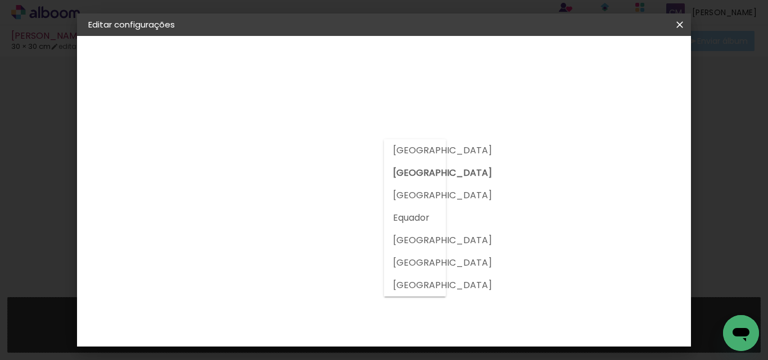
click at [0, 0] on slot "[GEOGRAPHIC_DATA]" at bounding box center [0, 0] width 0 height 0
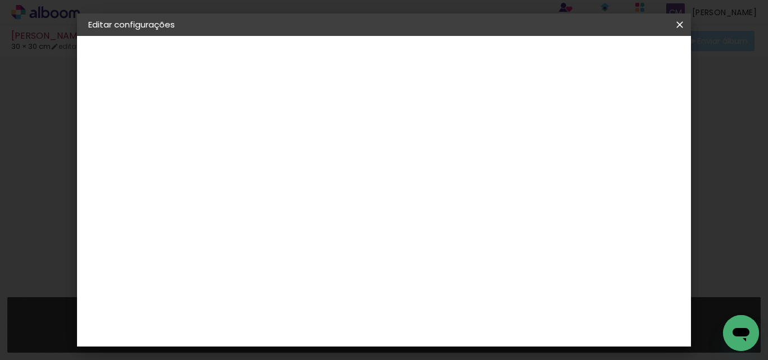
click at [291, 179] on input at bounding box center [301, 181] width 114 height 14
click at [0, 0] on slot "Tamanho Livre" at bounding box center [0, 0] width 0 height 0
drag, startPoint x: 555, startPoint y: 132, endPoint x: 504, endPoint y: 143, distance: 52.4
click at [0, 0] on slot "Tamanho Livre" at bounding box center [0, 0] width 0 height 0
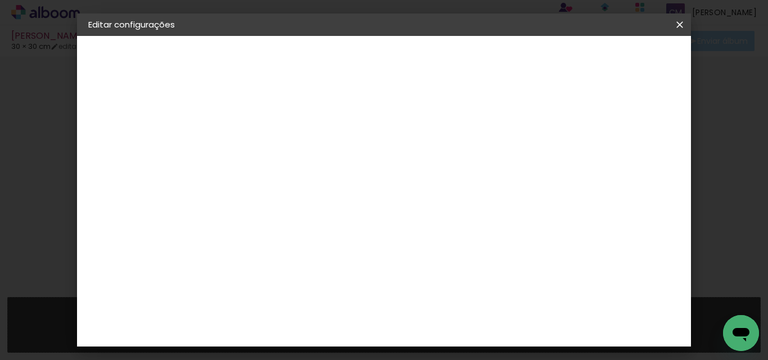
scroll to position [0, 0]
click at [482, 177] on paper-item "Tamanho Livre" at bounding box center [428, 171] width 108 height 25
click at [743, 335] on icon "Abrir janela de mensagens" at bounding box center [741, 334] width 17 height 13
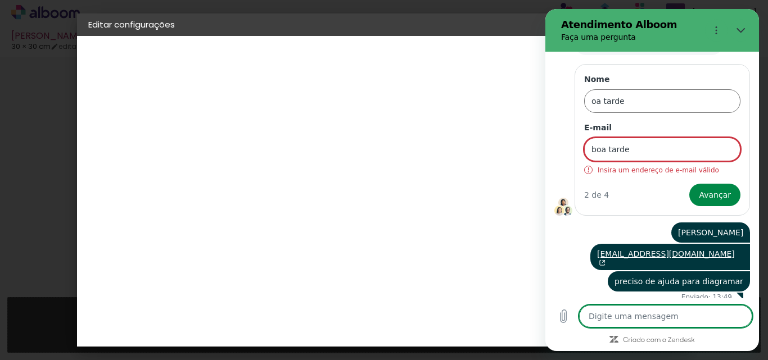
click at [626, 322] on textarea at bounding box center [665, 316] width 173 height 22
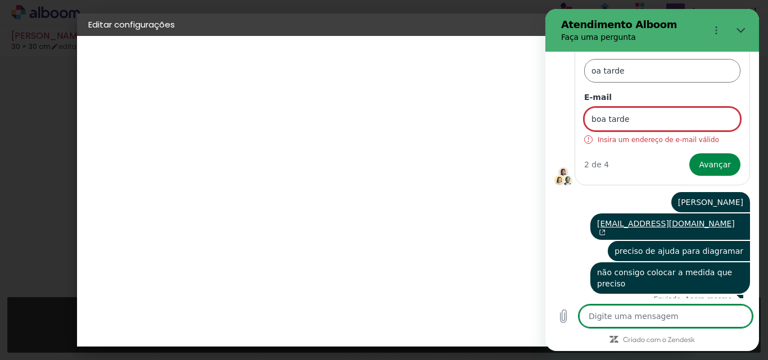
scroll to position [150, 0]
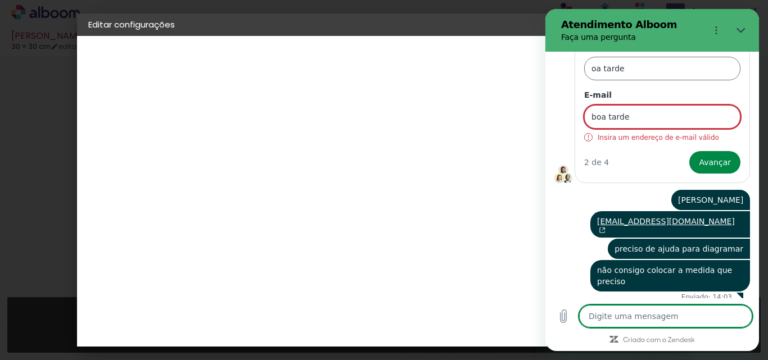
click at [619, 324] on textarea at bounding box center [665, 316] width 173 height 22
click at [742, 29] on icon "Fechar" at bounding box center [741, 30] width 9 height 9
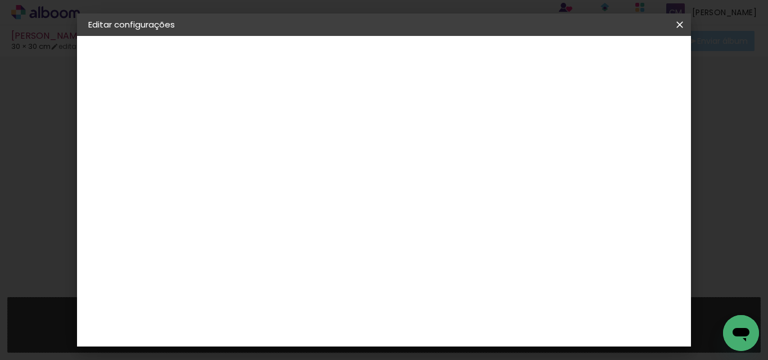
click at [482, 169] on paper-item "Tamanho Livre" at bounding box center [428, 171] width 108 height 25
click at [0, 0] on slot "Avançar" at bounding box center [0, 0] width 0 height 0
click at [150, 142] on div "Tamanho livre" at bounding box center [131, 139] width 39 height 16
click at [108, 113] on div "2. Especificações" at bounding box center [149, 115] width 123 height 13
click at [422, 53] on paper-button "Voltar" at bounding box center [399, 59] width 46 height 19
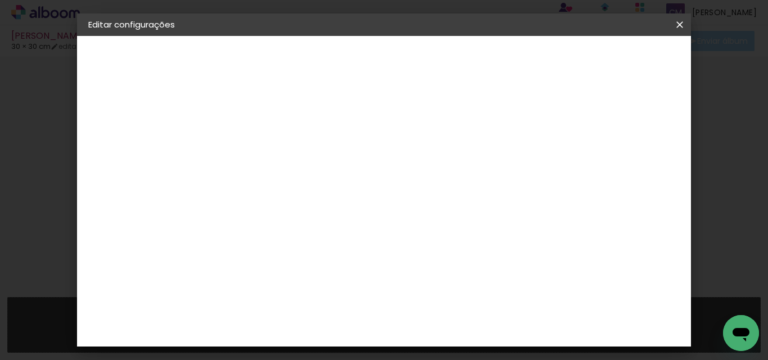
click at [387, 55] on paper-button "Avançar" at bounding box center [359, 59] width 55 height 19
click at [482, 169] on paper-item "Tamanho Livre" at bounding box center [428, 171] width 108 height 25
click at [154, 110] on div "2. Especificações" at bounding box center [149, 115] width 123 height 13
click at [422, 58] on paper-button "Voltar" at bounding box center [399, 59] width 46 height 19
click at [321, 58] on header "Informações Dê um título ao seu álbum. Avançar" at bounding box center [272, 69] width 98 height 67
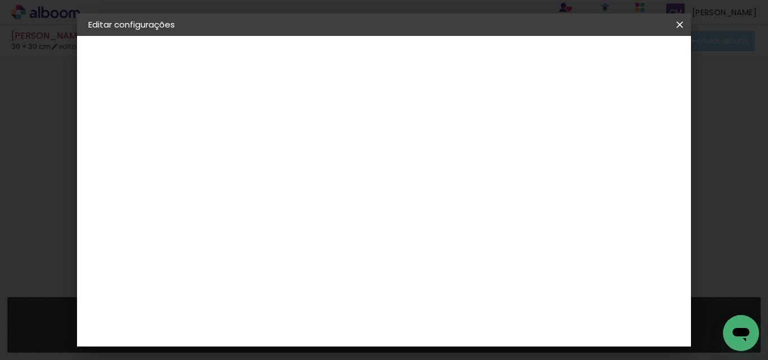
click at [165, 112] on div "2. Especificações" at bounding box center [149, 115] width 123 height 13
click at [387, 66] on paper-button "Avançar" at bounding box center [359, 59] width 55 height 19
click at [482, 173] on paper-item "Tamanho Livre" at bounding box center [428, 171] width 108 height 25
click at [349, 180] on input "[GEOGRAPHIC_DATA]" at bounding box center [296, 180] width 105 height 14
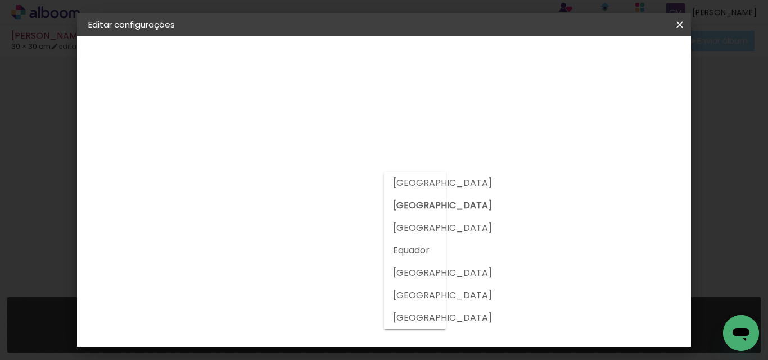
click at [482, 164] on paper-item "Tamanho Livre" at bounding box center [428, 171] width 108 height 25
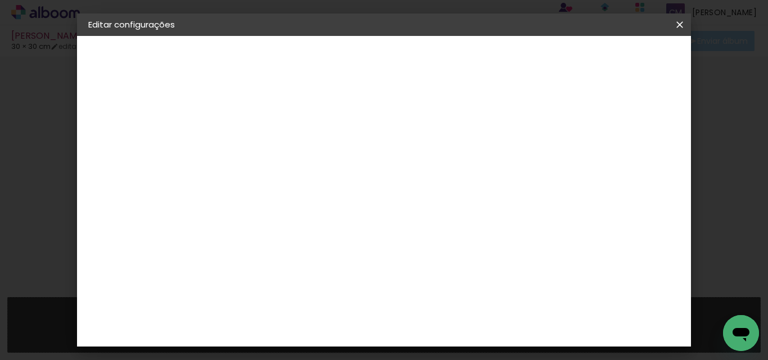
click at [482, 51] on paper-button "Avançar" at bounding box center [454, 59] width 55 height 19
click at [399, 177] on span "30" at bounding box center [401, 176] width 19 height 17
click at [402, 171] on span "30" at bounding box center [401, 176] width 19 height 17
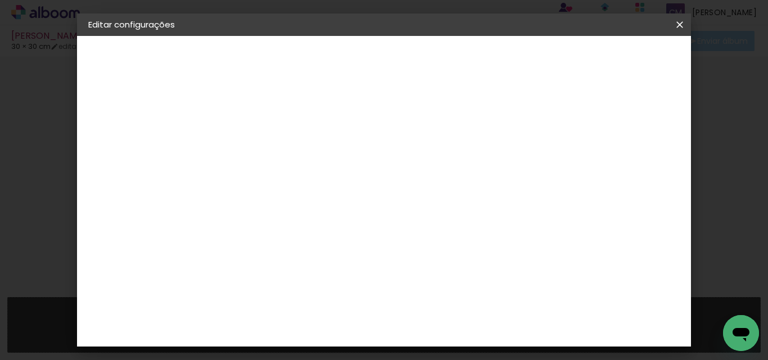
click at [317, 257] on input "30" at bounding box center [308, 254] width 29 height 17
click at [316, 254] on input "30" at bounding box center [308, 254] width 29 height 17
drag, startPoint x: 247, startPoint y: 235, endPoint x: 222, endPoint y: 232, distance: 26.0
click at [222, 36] on quentale-album-spec "Salvar configurações Salvar configurações" at bounding box center [384, 36] width 615 height 0
drag, startPoint x: 455, startPoint y: 329, endPoint x: 443, endPoint y: 328, distance: 12.4
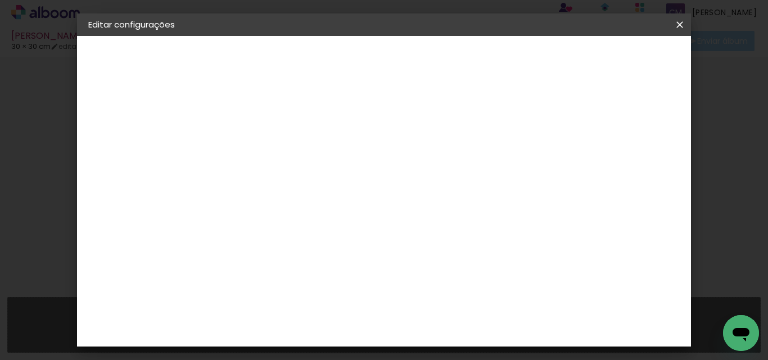
click at [443, 328] on input "60" at bounding box center [445, 329] width 29 height 17
drag, startPoint x: 454, startPoint y: 342, endPoint x: 435, endPoint y: 342, distance: 19.1
click at [435, 130] on div "20 cm cm cm mm A maioria das encadernadoras sugere 5mm de sangria." at bounding box center [388, 85] width 331 height 90
drag, startPoint x: 455, startPoint y: 322, endPoint x: 430, endPoint y: 327, distance: 26.5
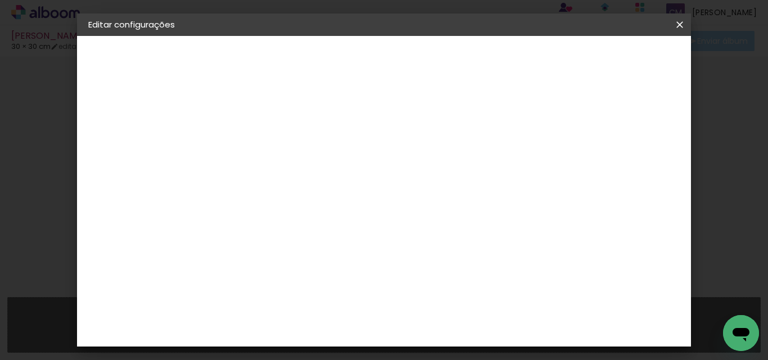
click at [430, 327] on paper-input-container "43 cm" at bounding box center [452, 327] width 51 height 28
drag, startPoint x: 322, startPoint y: 240, endPoint x: 301, endPoint y: 243, distance: 20.5
click at [301, 243] on input "15" at bounding box center [308, 242] width 29 height 17
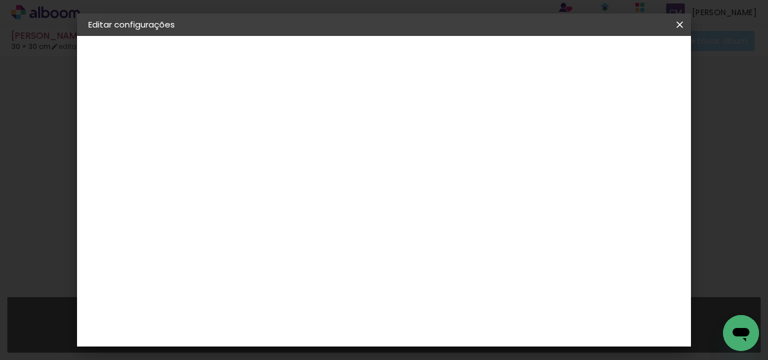
click at [432, 64] on span "Salvar configurações" at bounding box center [402, 64] width 57 height 16
click at [538, 168] on input "6" at bounding box center [530, 169] width 20 height 17
click at [530, 178] on input "5" at bounding box center [529, 169] width 20 height 17
click at [531, 177] on input "4" at bounding box center [530, 169] width 20 height 17
click at [531, 177] on input "4" at bounding box center [531, 169] width 20 height 17
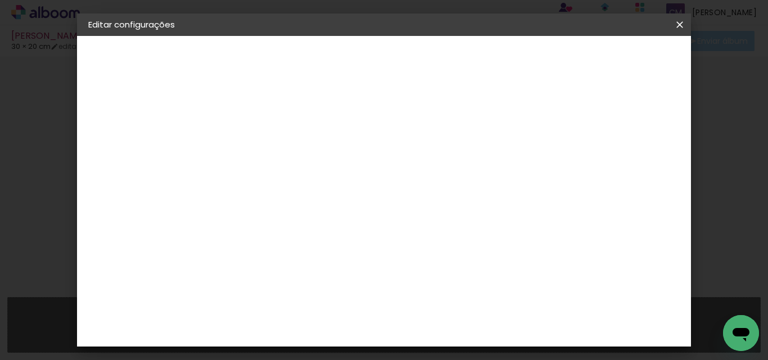
click at [535, 174] on input "3" at bounding box center [532, 169] width 20 height 17
click at [535, 174] on input "2" at bounding box center [532, 169] width 20 height 17
click at [432, 58] on span "Salvar configurações" at bounding box center [402, 64] width 57 height 16
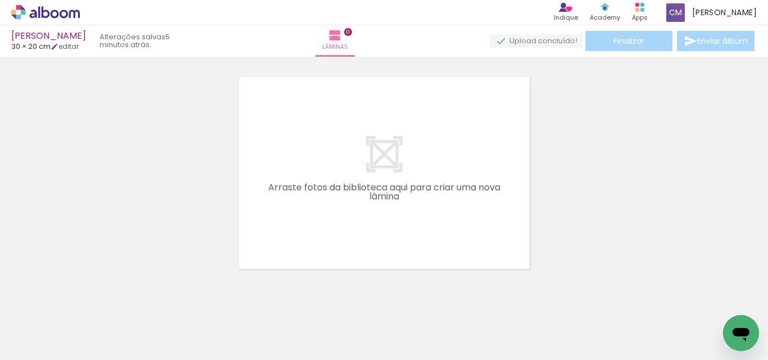
click at [165, 329] on div at bounding box center [175, 323] width 37 height 56
click at [230, 332] on div at bounding box center [238, 323] width 37 height 56
click at [321, 336] on iron-image at bounding box center [301, 323] width 39 height 58
click at [184, 327] on div at bounding box center [175, 323] width 37 height 56
click at [224, 328] on div at bounding box center [238, 323] width 37 height 56
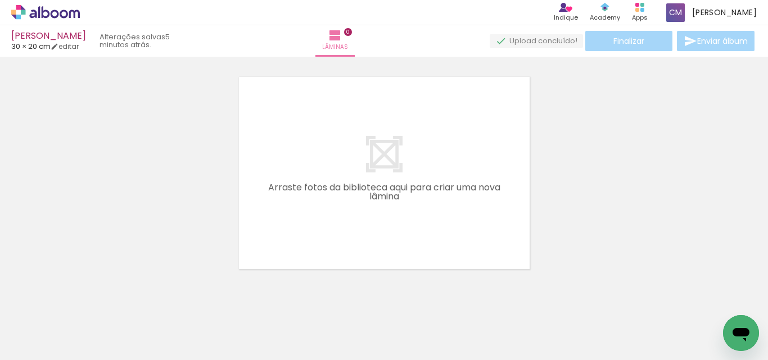
click at [309, 332] on div at bounding box center [301, 323] width 37 height 56
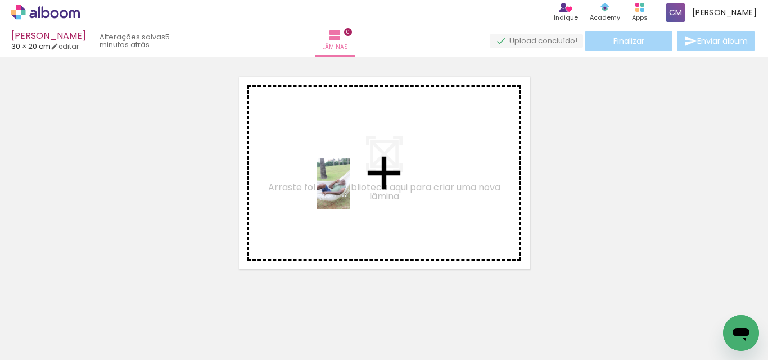
drag, startPoint x: 309, startPoint y: 332, endPoint x: 350, endPoint y: 192, distance: 145.9
click at [350, 192] on quentale-workspace at bounding box center [384, 180] width 768 height 360
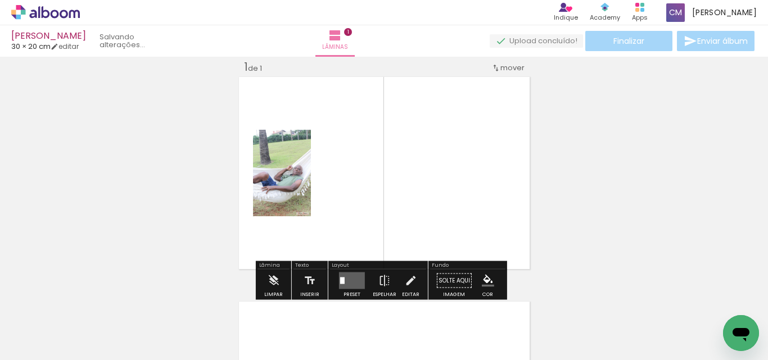
scroll to position [15, 0]
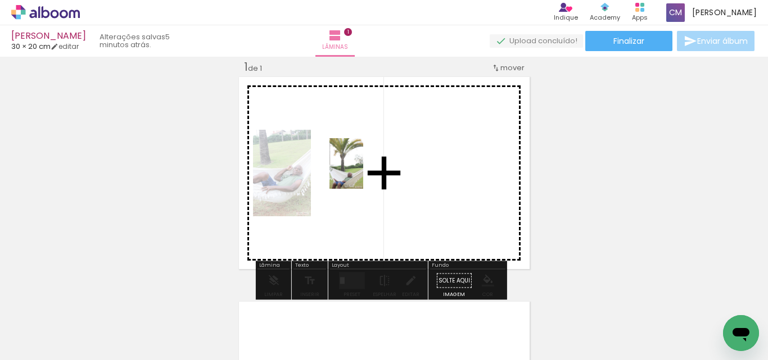
drag, startPoint x: 237, startPoint y: 329, endPoint x: 365, endPoint y: 168, distance: 206.5
click at [365, 168] on quentale-workspace at bounding box center [384, 180] width 768 height 360
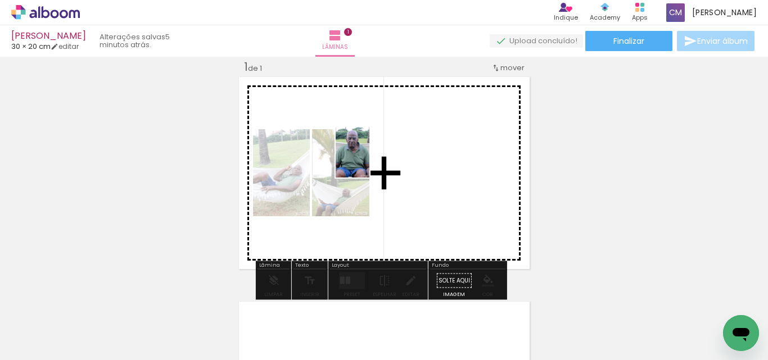
drag, startPoint x: 188, startPoint y: 329, endPoint x: 369, endPoint y: 161, distance: 247.5
click at [369, 161] on quentale-workspace at bounding box center [384, 180] width 768 height 360
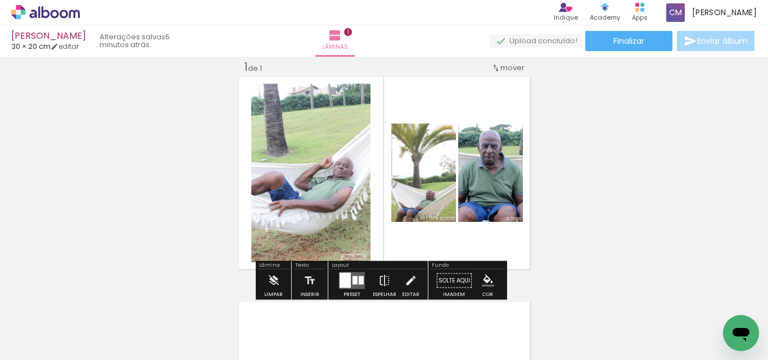
click at [71, 40] on div "[PERSON_NAME]" at bounding box center [48, 36] width 75 height 11
click at [73, 49] on link "editar" at bounding box center [65, 47] width 28 height 10
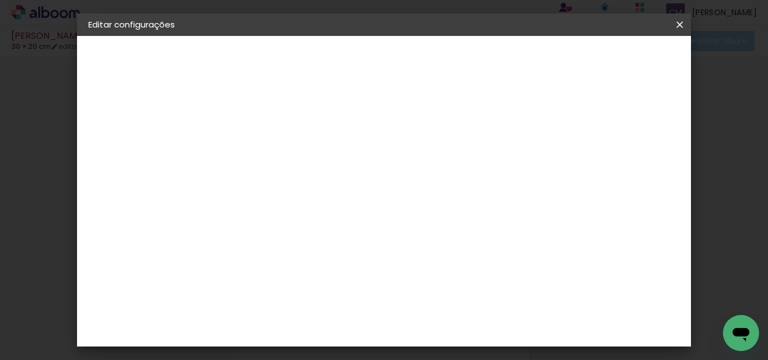
drag, startPoint x: 446, startPoint y: 334, endPoint x: 454, endPoint y: 333, distance: 7.3
click at [454, 333] on input "30" at bounding box center [445, 339] width 29 height 17
click at [361, 255] on input "20" at bounding box center [353, 254] width 29 height 17
drag, startPoint x: 405, startPoint y: 250, endPoint x: 399, endPoint y: 252, distance: 6.4
click at [399, 252] on input "150" at bounding box center [392, 257] width 29 height 17
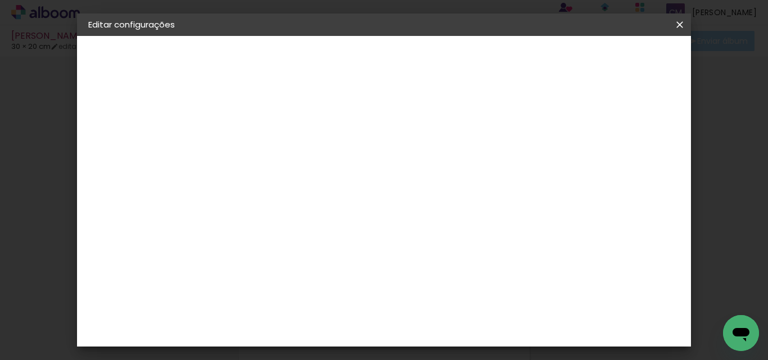
click at [432, 60] on span "Salvar configurações" at bounding box center [402, 64] width 57 height 16
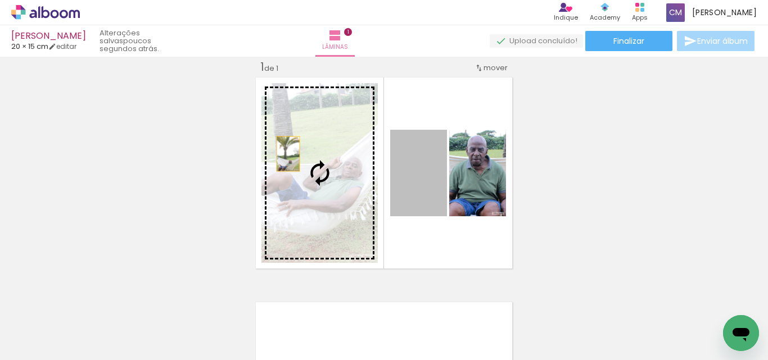
drag, startPoint x: 396, startPoint y: 184, endPoint x: 284, endPoint y: 154, distance: 116.3
click at [0, 0] on slot at bounding box center [0, 0] width 0 height 0
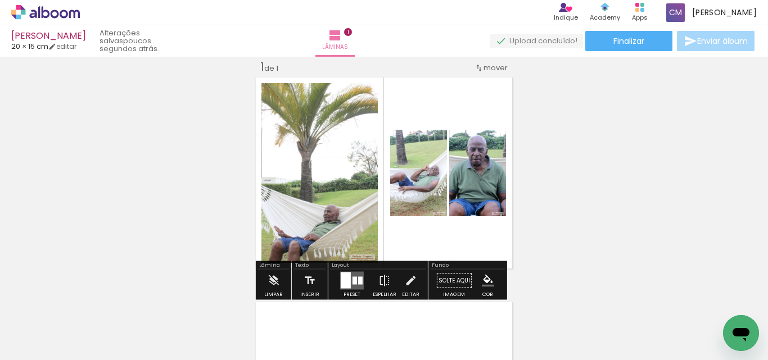
click at [579, 172] on div "Inserir lâmina 1 de 1" at bounding box center [384, 271] width 768 height 450
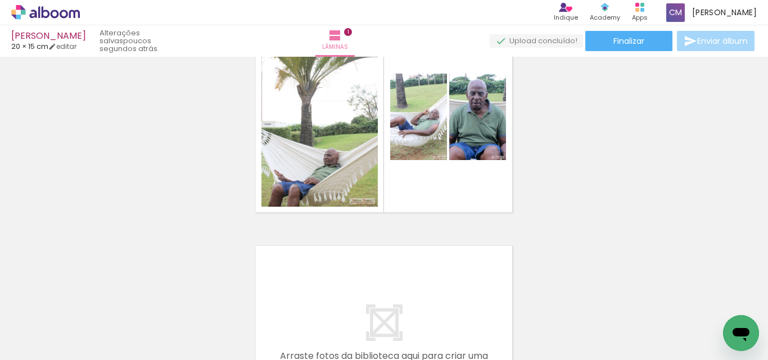
scroll to position [15, 0]
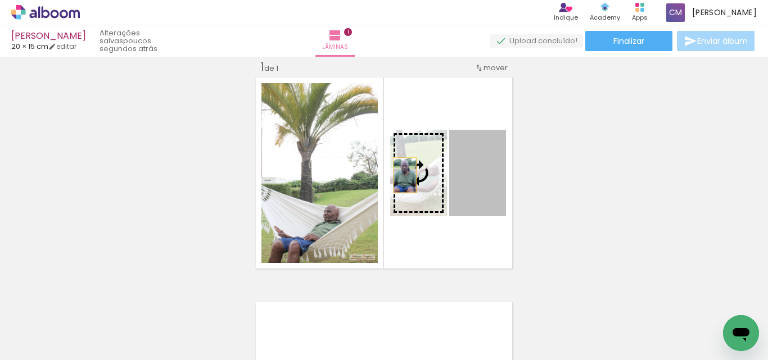
drag, startPoint x: 489, startPoint y: 172, endPoint x: 406, endPoint y: 175, distance: 82.7
click at [0, 0] on slot at bounding box center [0, 0] width 0 height 0
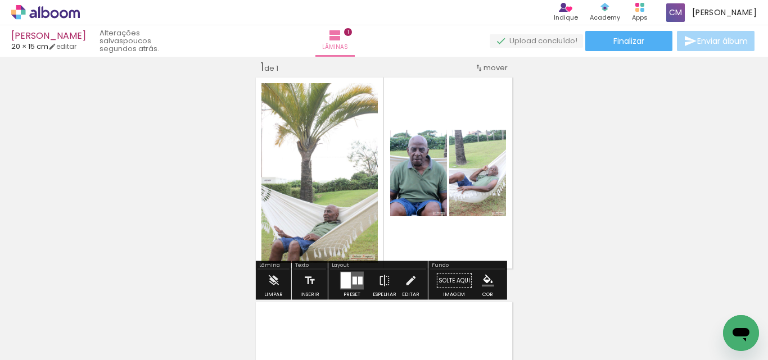
click at [561, 183] on div "Inserir lâmina 1 de 1" at bounding box center [384, 271] width 768 height 450
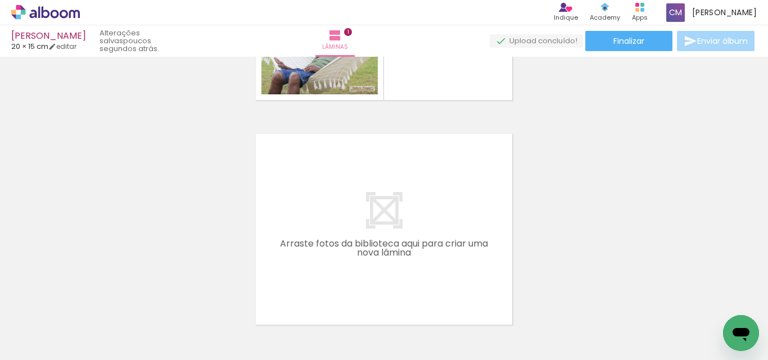
scroll to position [240, 0]
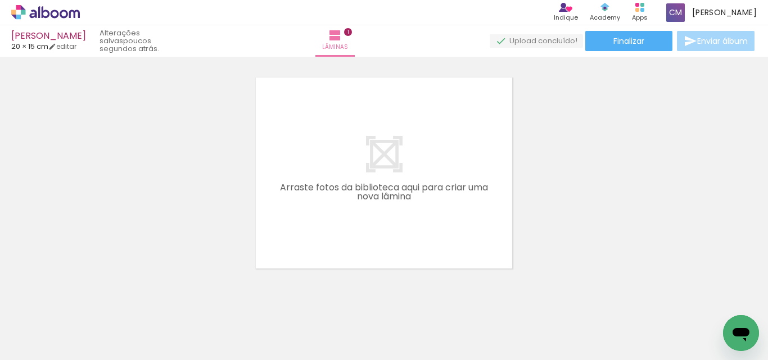
click at [382, 331] on div at bounding box center [364, 323] width 37 height 56
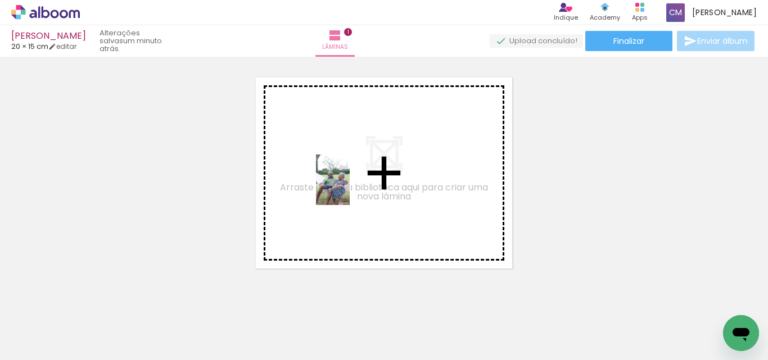
drag, startPoint x: 376, startPoint y: 328, endPoint x: 473, endPoint y: 305, distance: 100.0
click at [350, 184] on quentale-workspace at bounding box center [384, 180] width 768 height 360
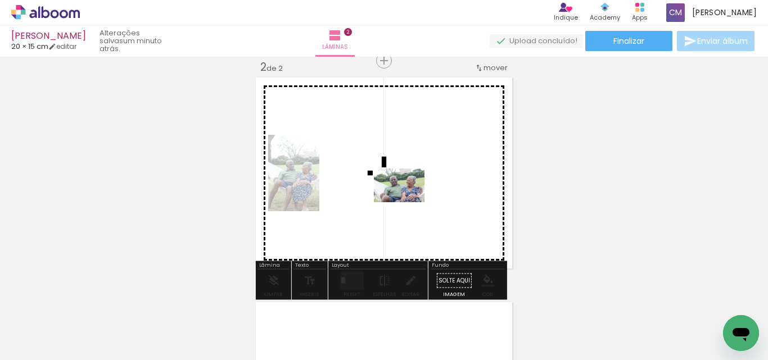
drag, startPoint x: 439, startPoint y: 302, endPoint x: 497, endPoint y: 309, distance: 58.4
click at [405, 189] on quentale-workspace at bounding box center [384, 180] width 768 height 360
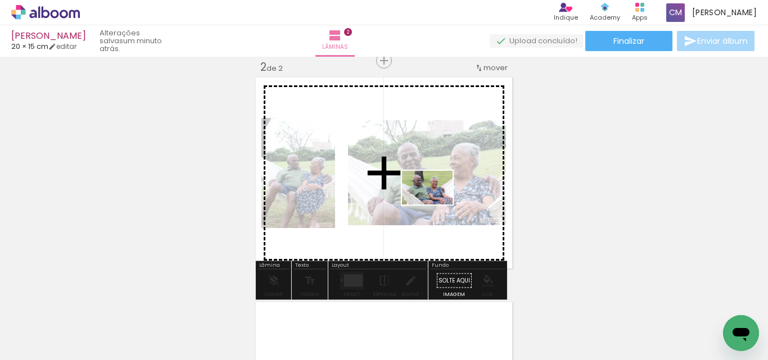
drag, startPoint x: 503, startPoint y: 328, endPoint x: 616, endPoint y: 335, distance: 113.3
click at [435, 201] on quentale-workspace at bounding box center [384, 180] width 768 height 360
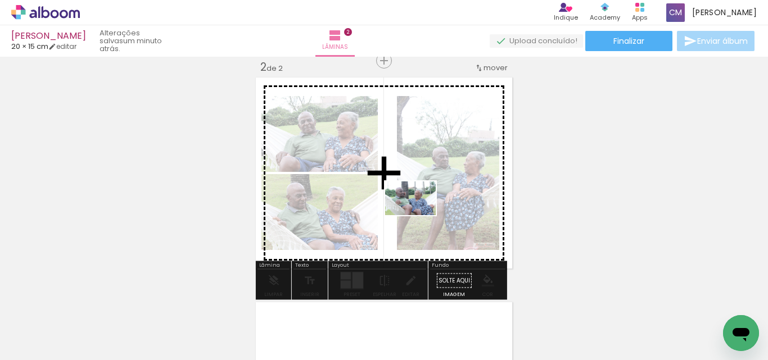
drag, startPoint x: 563, startPoint y: 328, endPoint x: 418, endPoint y: 206, distance: 189.5
click at [413, 204] on quentale-workspace at bounding box center [384, 180] width 768 height 360
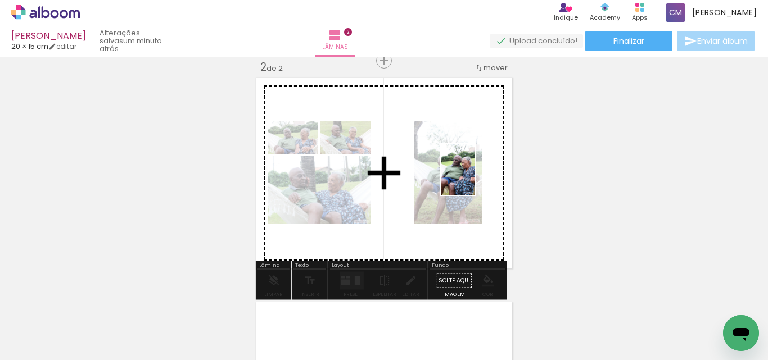
drag, startPoint x: 527, startPoint y: 238, endPoint x: 475, endPoint y: 178, distance: 79.3
click at [475, 178] on quentale-workspace at bounding box center [384, 180] width 768 height 360
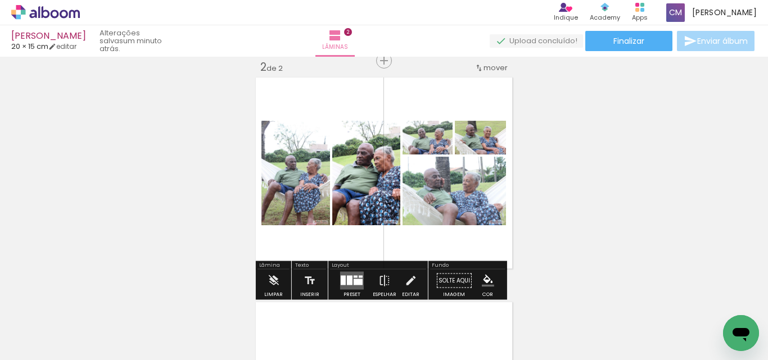
click at [576, 200] on div "Inserir lâmina 1 de 2 Inserir lâmina 2 de 2" at bounding box center [384, 158] width 768 height 675
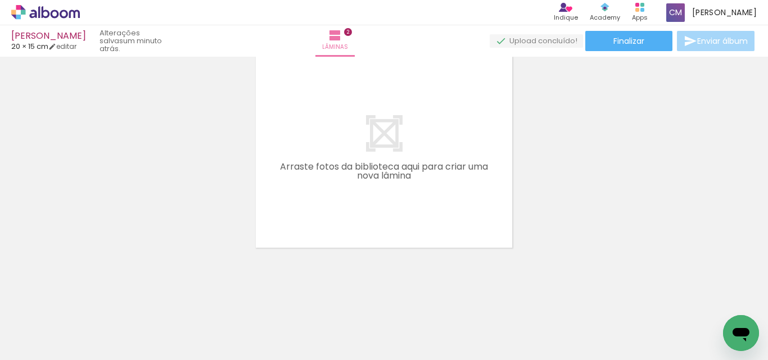
scroll to position [429, 0]
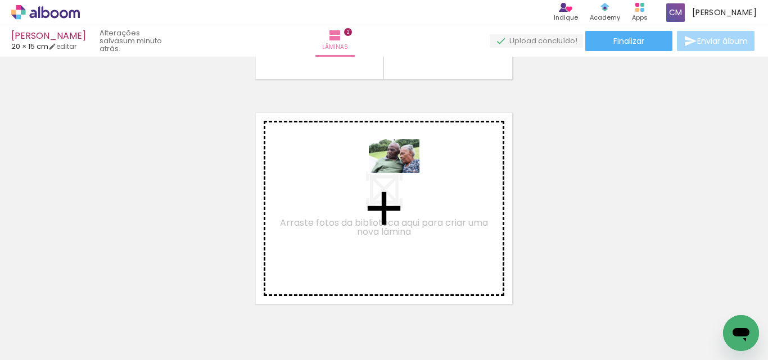
drag, startPoint x: 698, startPoint y: 319, endPoint x: 618, endPoint y: 260, distance: 99.4
click at [402, 173] on quentale-workspace at bounding box center [384, 180] width 768 height 360
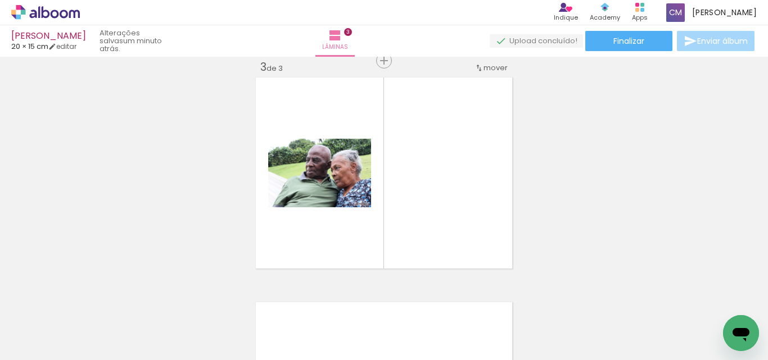
scroll to position [0, 581]
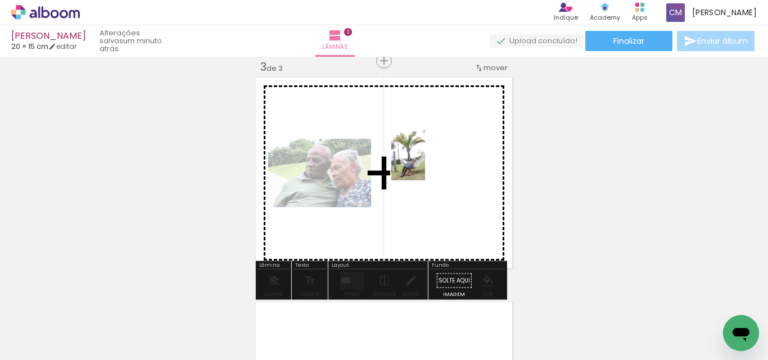
drag, startPoint x: 296, startPoint y: 247, endPoint x: 425, endPoint y: 164, distance: 154.1
click at [425, 164] on quentale-workspace at bounding box center [384, 180] width 768 height 360
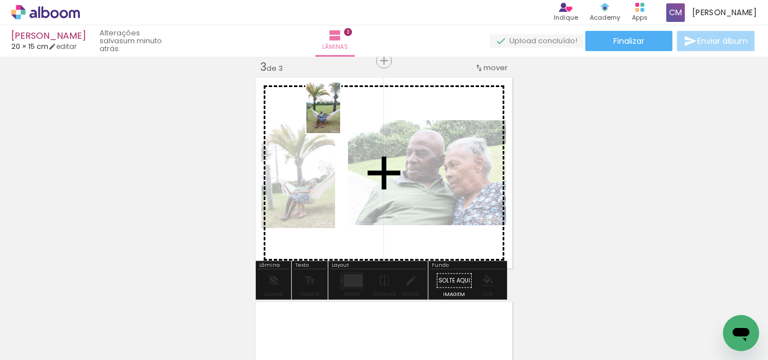
drag, startPoint x: 286, startPoint y: 312, endPoint x: 341, endPoint y: 115, distance: 204.9
click at [341, 115] on quentale-workspace at bounding box center [384, 180] width 768 height 360
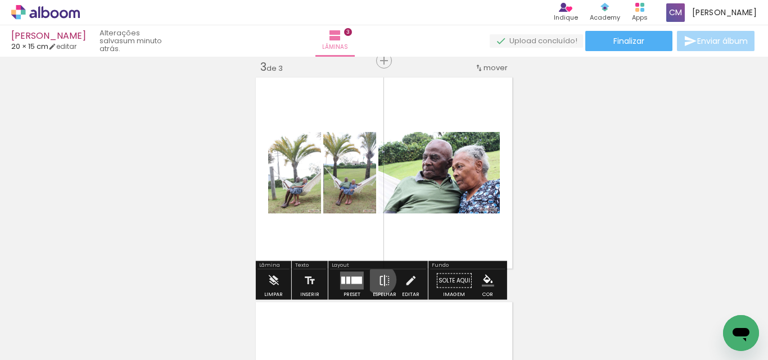
click at [378, 280] on iron-icon at bounding box center [384, 281] width 12 height 22
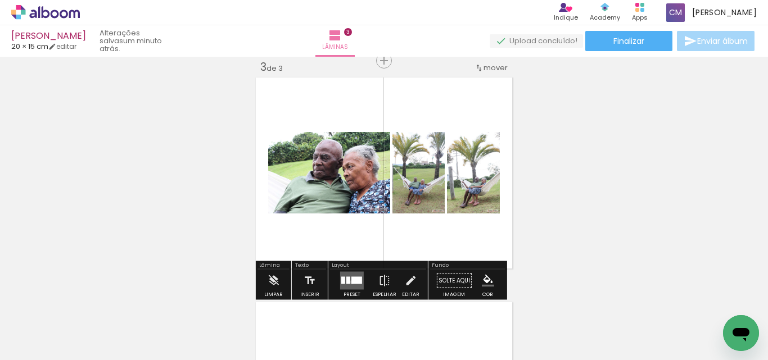
click at [351, 282] on div at bounding box center [356, 280] width 11 height 7
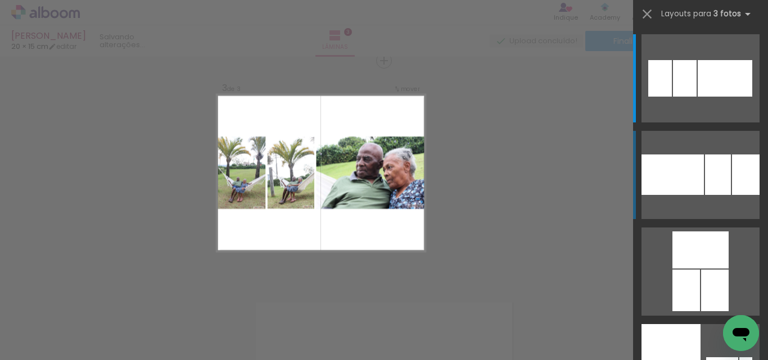
click at [708, 187] on div at bounding box center [718, 175] width 26 height 40
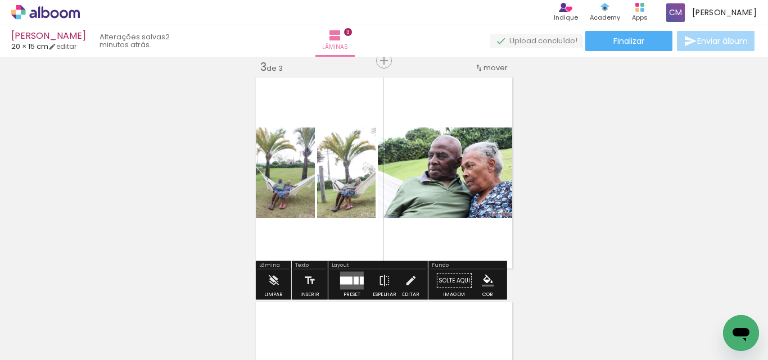
click at [354, 279] on div at bounding box center [356, 281] width 5 height 8
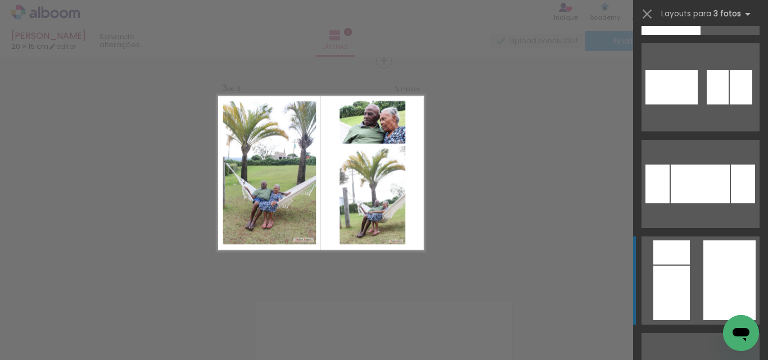
scroll to position [434, 0]
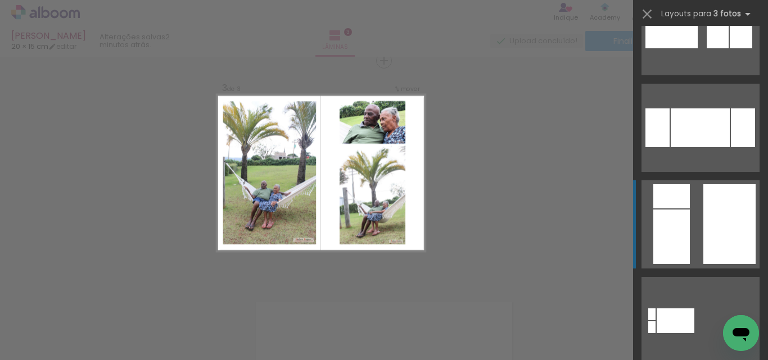
click at [688, 251] on quentale-layouter at bounding box center [701, 224] width 118 height 88
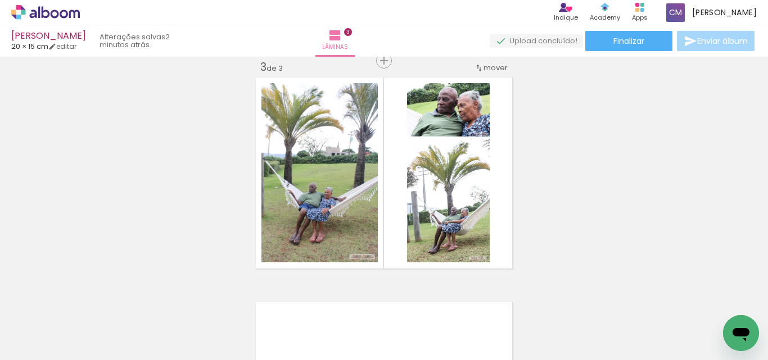
click at [641, 233] on div "Inserir lâmina 1 de 3 Inserir lâmina 2 de 3 Inserir lâmina 3 de 3" at bounding box center [384, 46] width 768 height 900
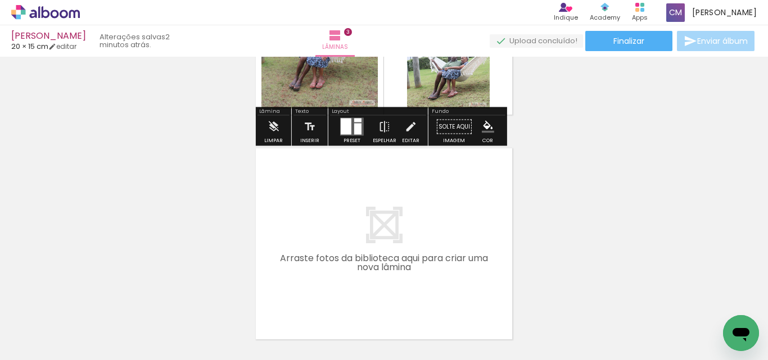
scroll to position [675, 0]
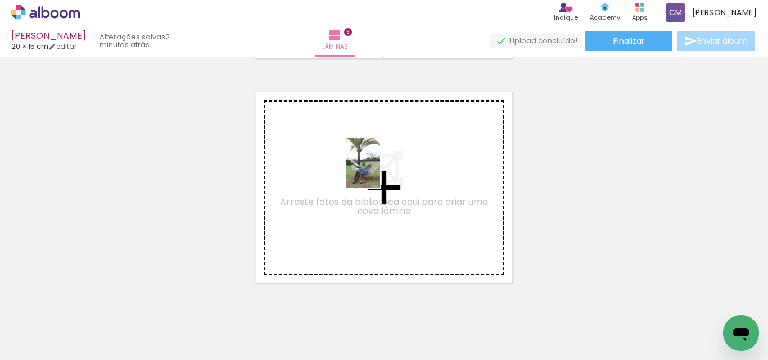
drag, startPoint x: 419, startPoint y: 336, endPoint x: 380, endPoint y: 170, distance: 170.5
click at [380, 170] on quentale-workspace at bounding box center [384, 180] width 768 height 360
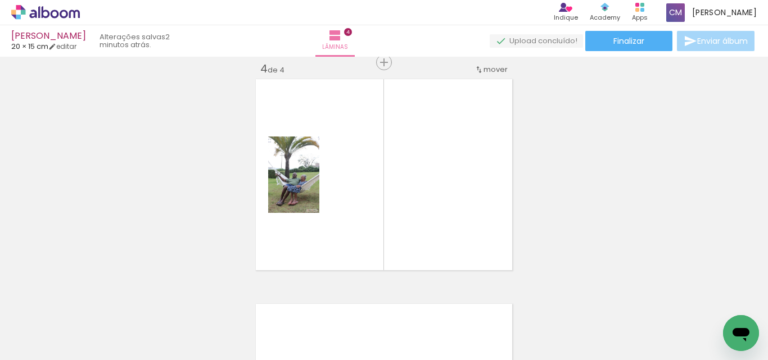
scroll to position [689, 0]
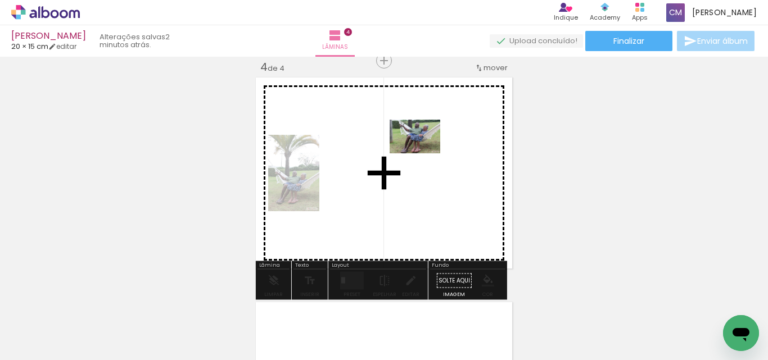
drag, startPoint x: 478, startPoint y: 312, endPoint x: 423, endPoint y: 154, distance: 167.7
click at [423, 154] on quentale-workspace at bounding box center [384, 180] width 768 height 360
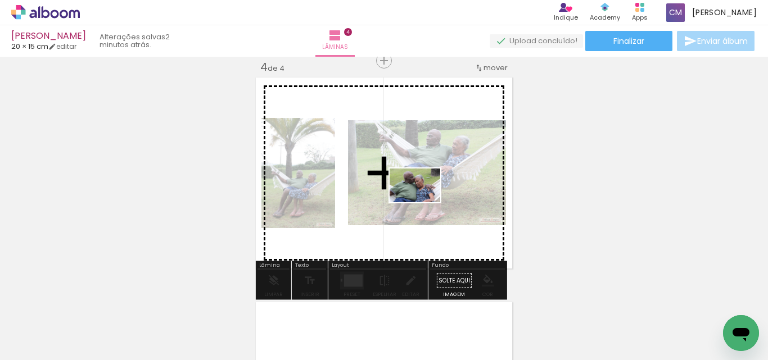
drag, startPoint x: 711, startPoint y: 314, endPoint x: 425, endPoint y: 205, distance: 306.1
click at [423, 202] on quentale-workspace at bounding box center [384, 180] width 768 height 360
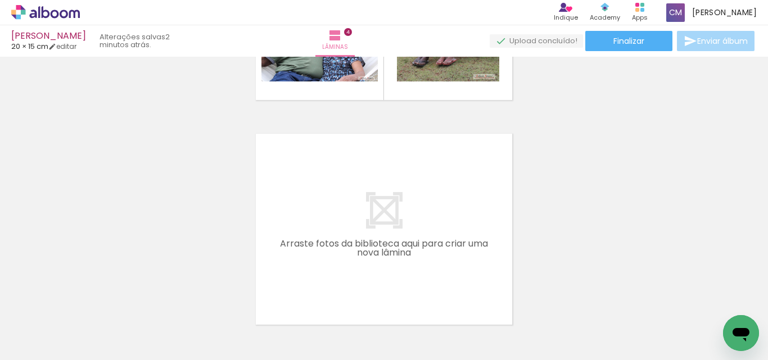
scroll to position [914, 0]
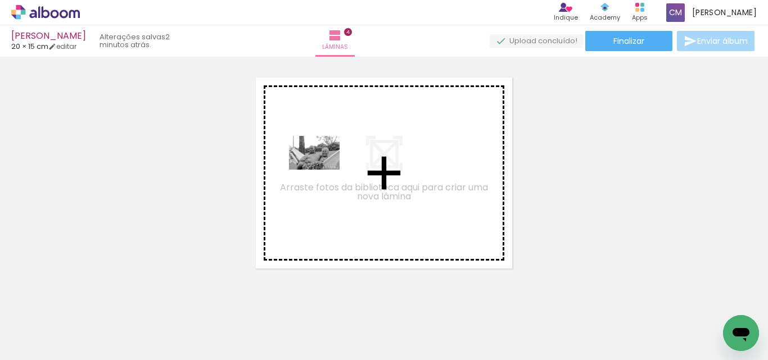
drag, startPoint x: 207, startPoint y: 329, endPoint x: 405, endPoint y: 344, distance: 197.9
click at [333, 158] on quentale-workspace at bounding box center [384, 180] width 768 height 360
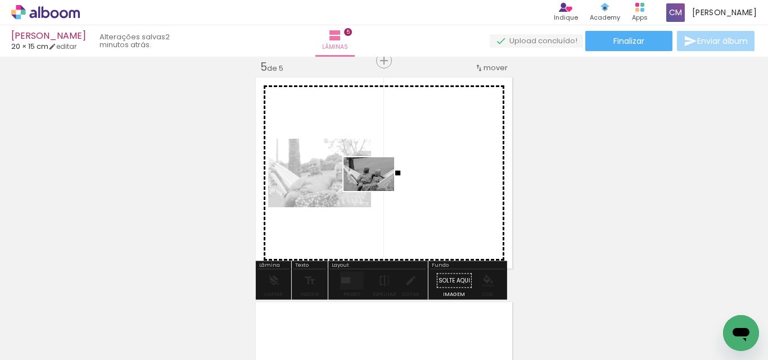
drag, startPoint x: 360, startPoint y: 302, endPoint x: 545, endPoint y: 279, distance: 186.4
click at [379, 188] on quentale-workspace at bounding box center [384, 180] width 768 height 360
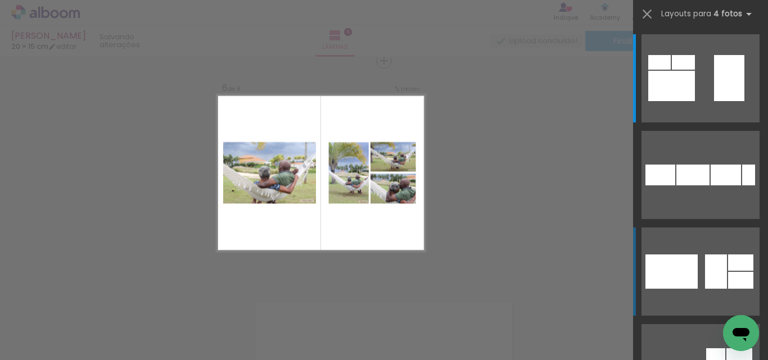
scroll to position [150, 0]
click at [689, 263] on div at bounding box center [671, 272] width 52 height 34
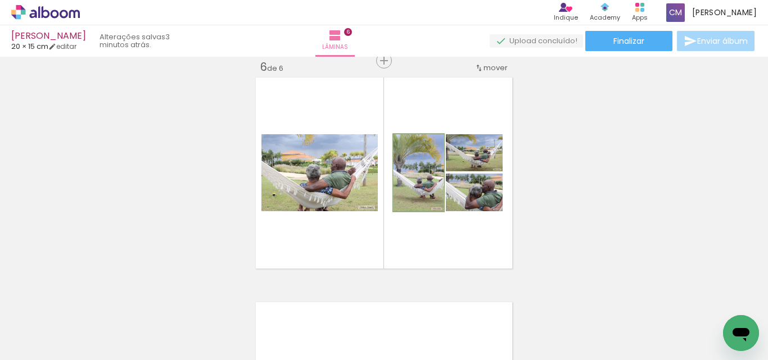
click at [413, 187] on quentale-photo at bounding box center [419, 172] width 50 height 77
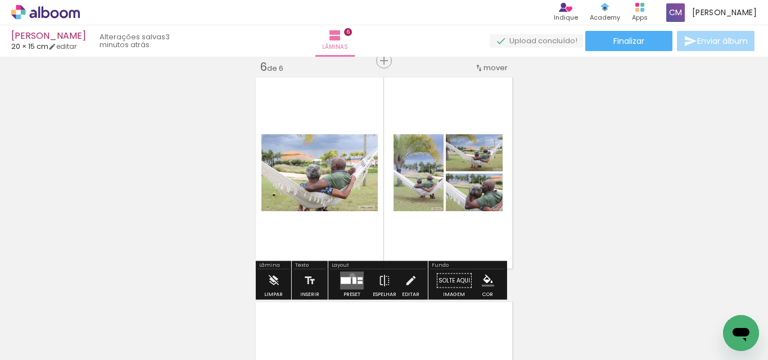
drag, startPoint x: 350, startPoint y: 276, endPoint x: 750, endPoint y: 188, distance: 409.3
click at [350, 277] on quentale-layouter at bounding box center [352, 281] width 24 height 18
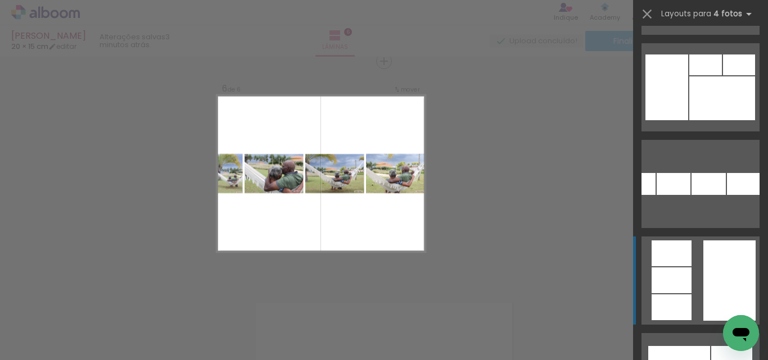
scroll to position [531, 0]
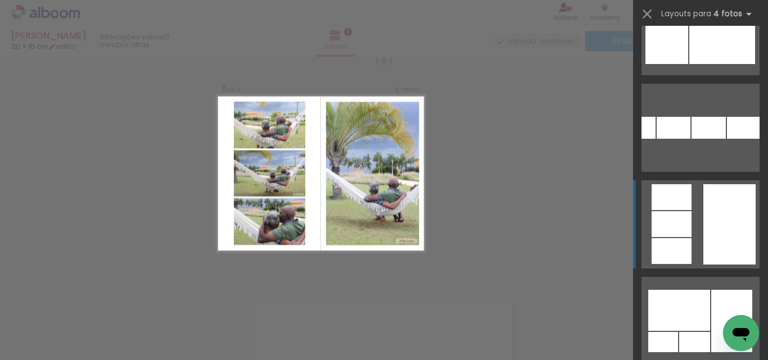
click at [712, 249] on div at bounding box center [729, 224] width 52 height 80
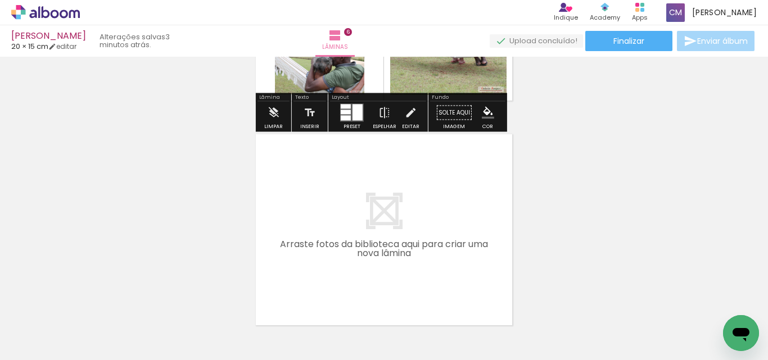
scroll to position [1364, 0]
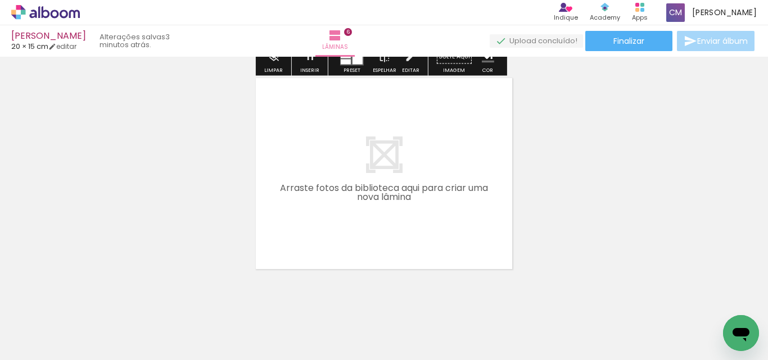
drag, startPoint x: 522, startPoint y: 319, endPoint x: 529, endPoint y: 322, distance: 6.8
click at [523, 320] on div at bounding box center [505, 323] width 37 height 56
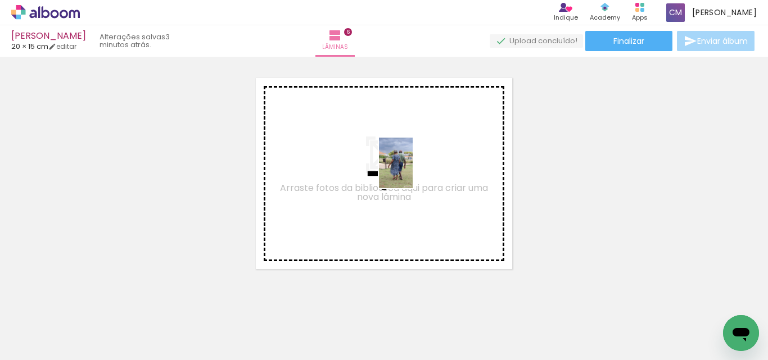
drag, startPoint x: 508, startPoint y: 318, endPoint x: 412, endPoint y: 170, distance: 176.1
click at [412, 170] on quentale-workspace at bounding box center [384, 180] width 768 height 360
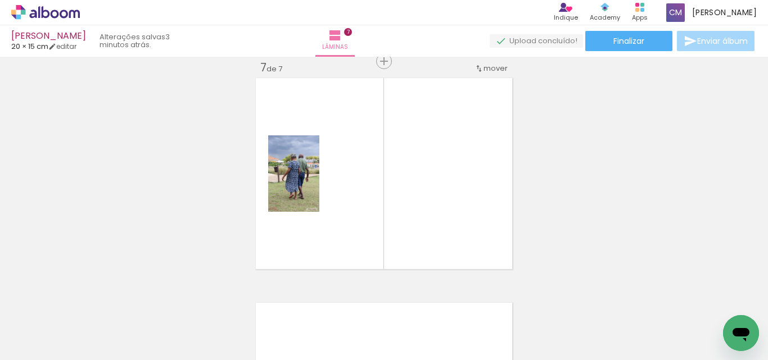
scroll to position [1364, 0]
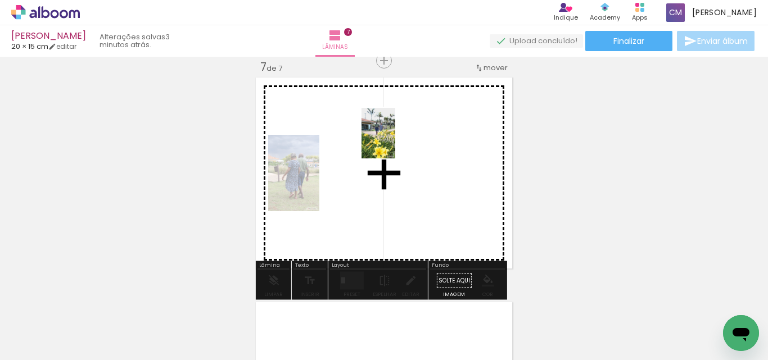
drag, startPoint x: 558, startPoint y: 316, endPoint x: 395, endPoint y: 142, distance: 238.7
click at [395, 142] on quentale-workspace at bounding box center [384, 180] width 768 height 360
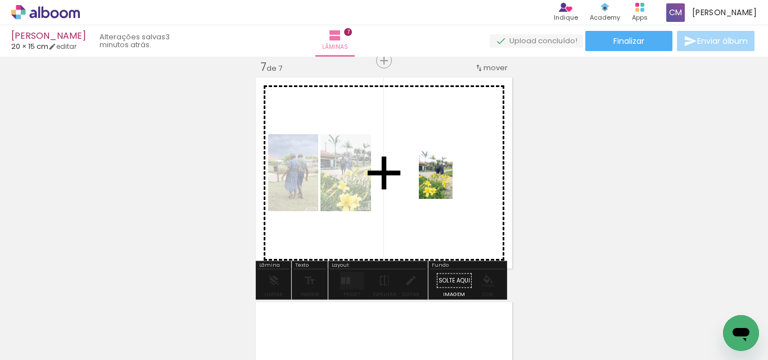
drag, startPoint x: 647, startPoint y: 329, endPoint x: 684, endPoint y: 301, distance: 46.6
click at [452, 179] on quentale-workspace at bounding box center [384, 180] width 768 height 360
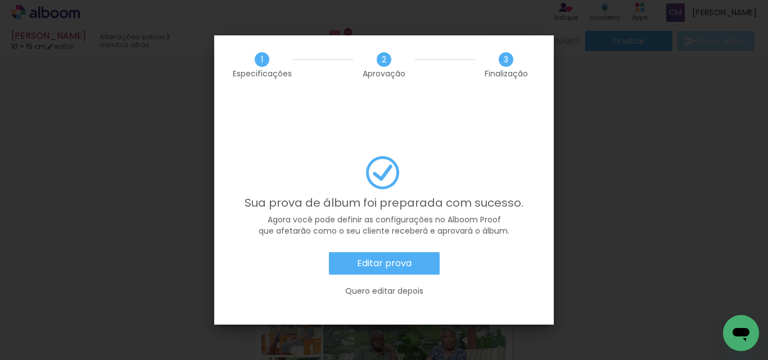
scroll to position [150, 0]
click at [0, 0] on slot "Quero editar depois" at bounding box center [0, 0] width 0 height 0
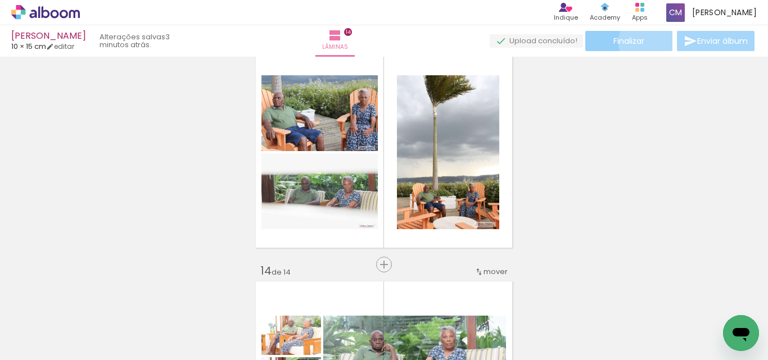
click at [647, 42] on paper-button "Finalizar" at bounding box center [628, 41] width 87 height 20
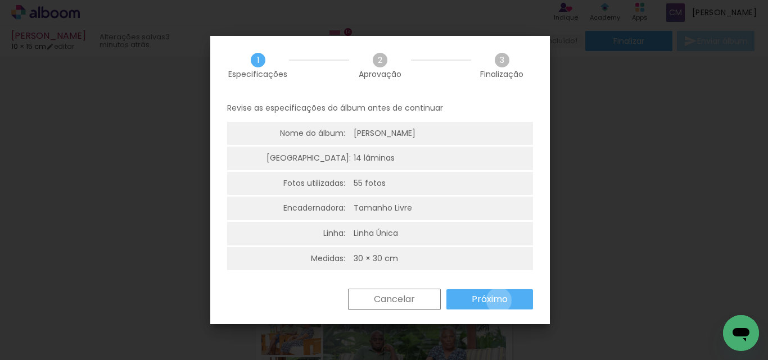
click at [0, 0] on slot "Próximo" at bounding box center [0, 0] width 0 height 0
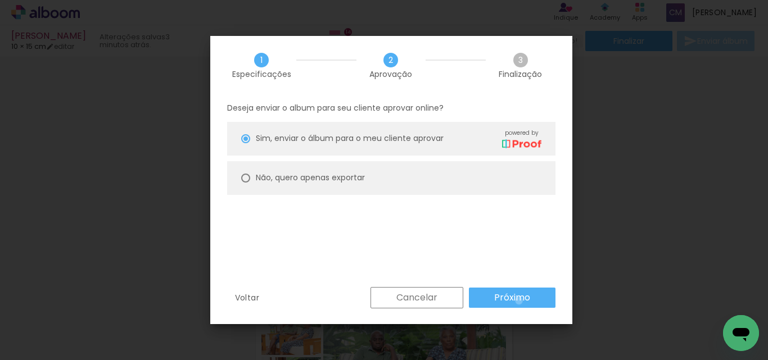
click at [0, 0] on slot "Próximo" at bounding box center [0, 0] width 0 height 0
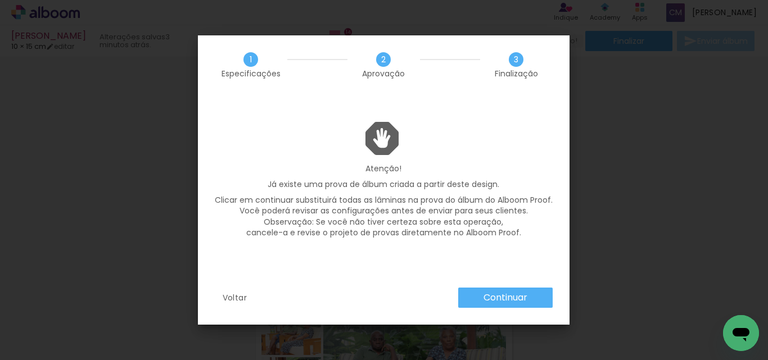
click at [0, 0] on slot "Continuar" at bounding box center [0, 0] width 0 height 0
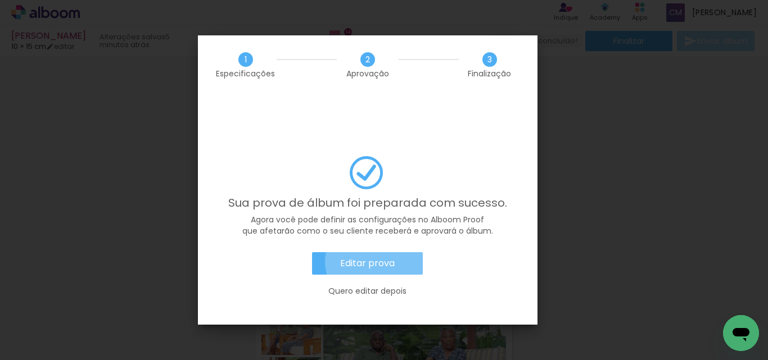
click at [0, 0] on slot "Editar prova" at bounding box center [0, 0] width 0 height 0
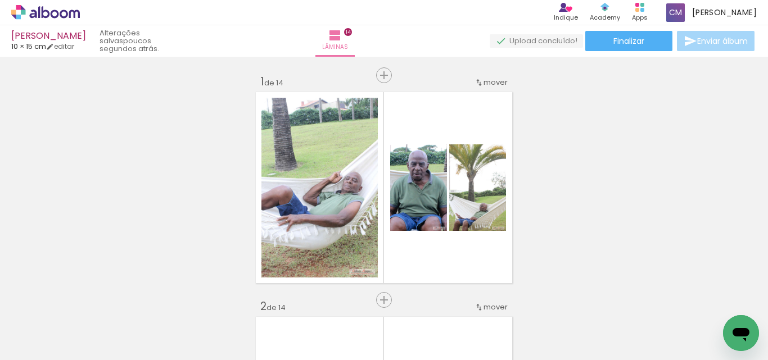
scroll to position [2734, 0]
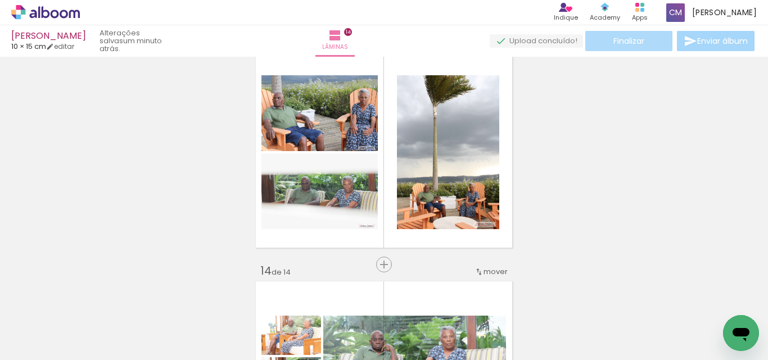
click at [637, 47] on paper-button "Finalizar" at bounding box center [628, 41] width 87 height 20
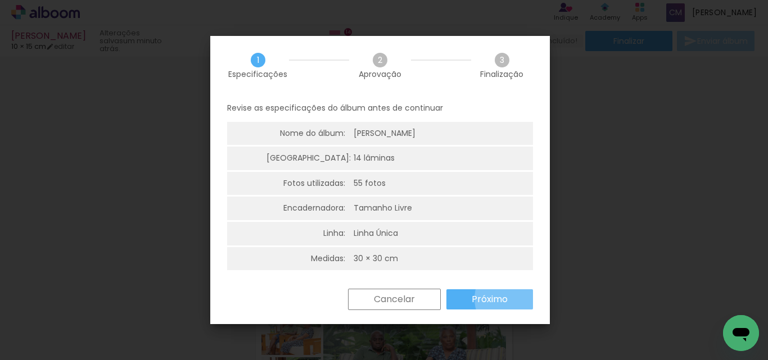
click at [516, 299] on paper-button "Próximo" at bounding box center [489, 300] width 87 height 20
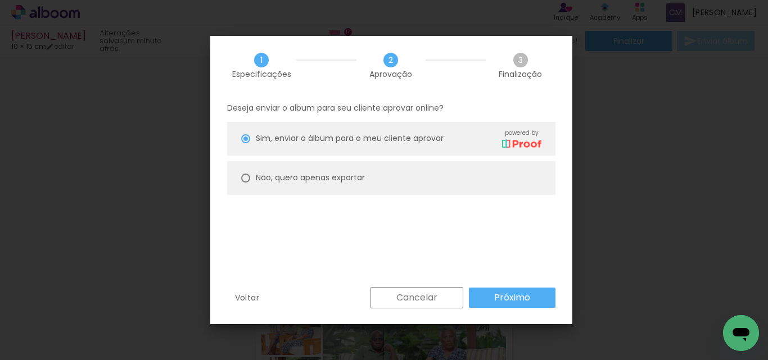
drag, startPoint x: 245, startPoint y: 177, endPoint x: 254, endPoint y: 180, distance: 9.1
click at [246, 177] on div at bounding box center [245, 178] width 9 height 9
type paper-radio-button "on"
drag, startPoint x: 500, startPoint y: 308, endPoint x: 505, endPoint y: 297, distance: 11.3
click at [501, 307] on paper-button "Próximo" at bounding box center [512, 298] width 87 height 20
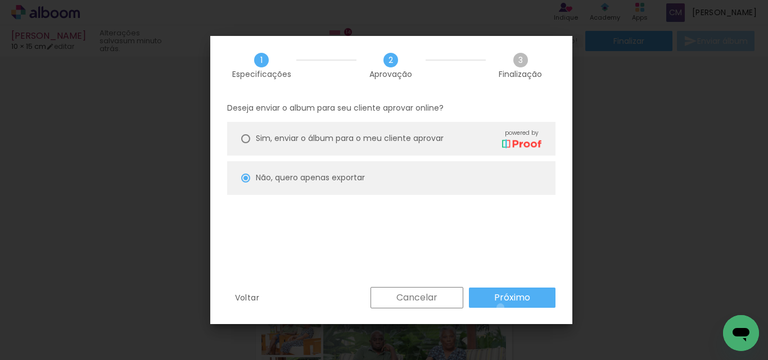
type input "Alta, 300 DPI"
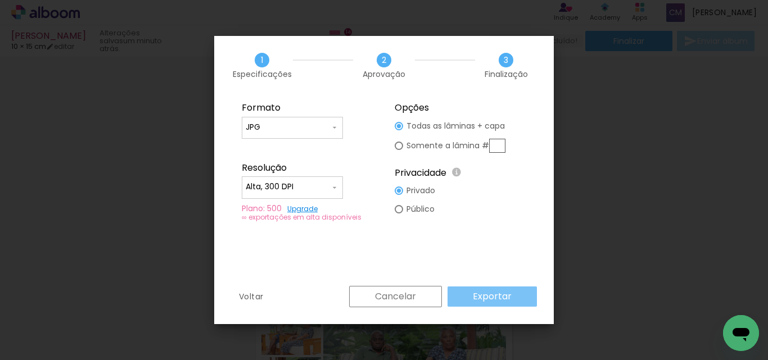
click at [0, 0] on slot "Exportar" at bounding box center [0, 0] width 0 height 0
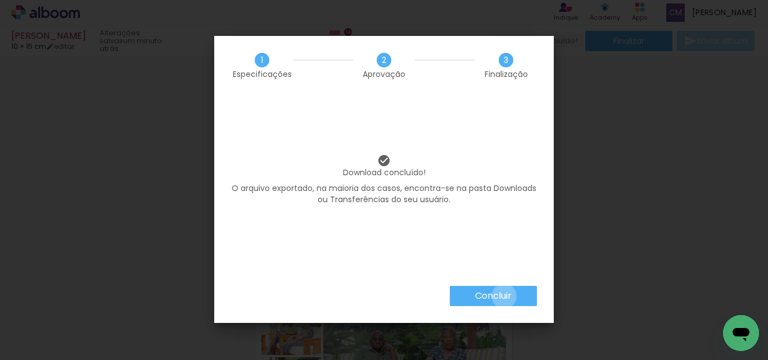
click at [0, 0] on slot "Concluir" at bounding box center [0, 0] width 0 height 0
